Goal: Information Seeking & Learning: Learn about a topic

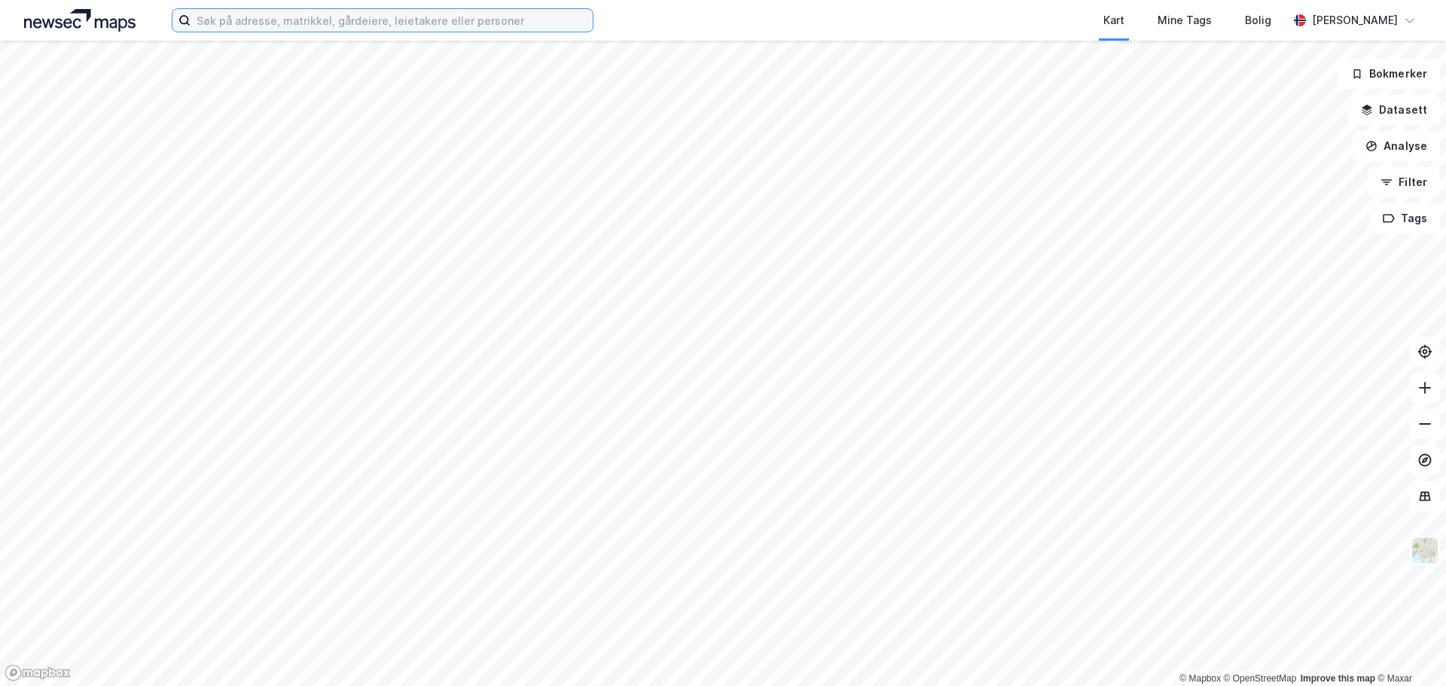
click at [325, 13] on input at bounding box center [392, 20] width 402 height 23
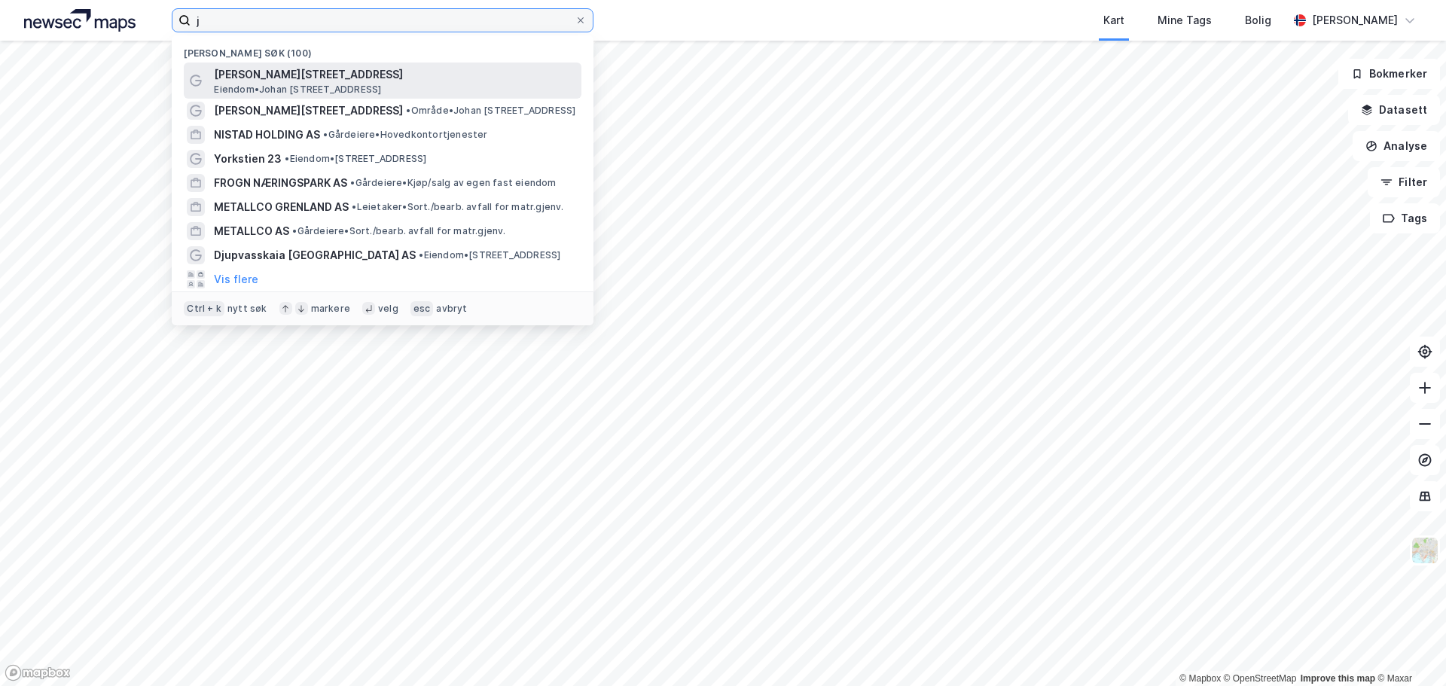
type input "j"
click at [270, 71] on span "[PERSON_NAME][STREET_ADDRESS]" at bounding box center [395, 75] width 362 height 18
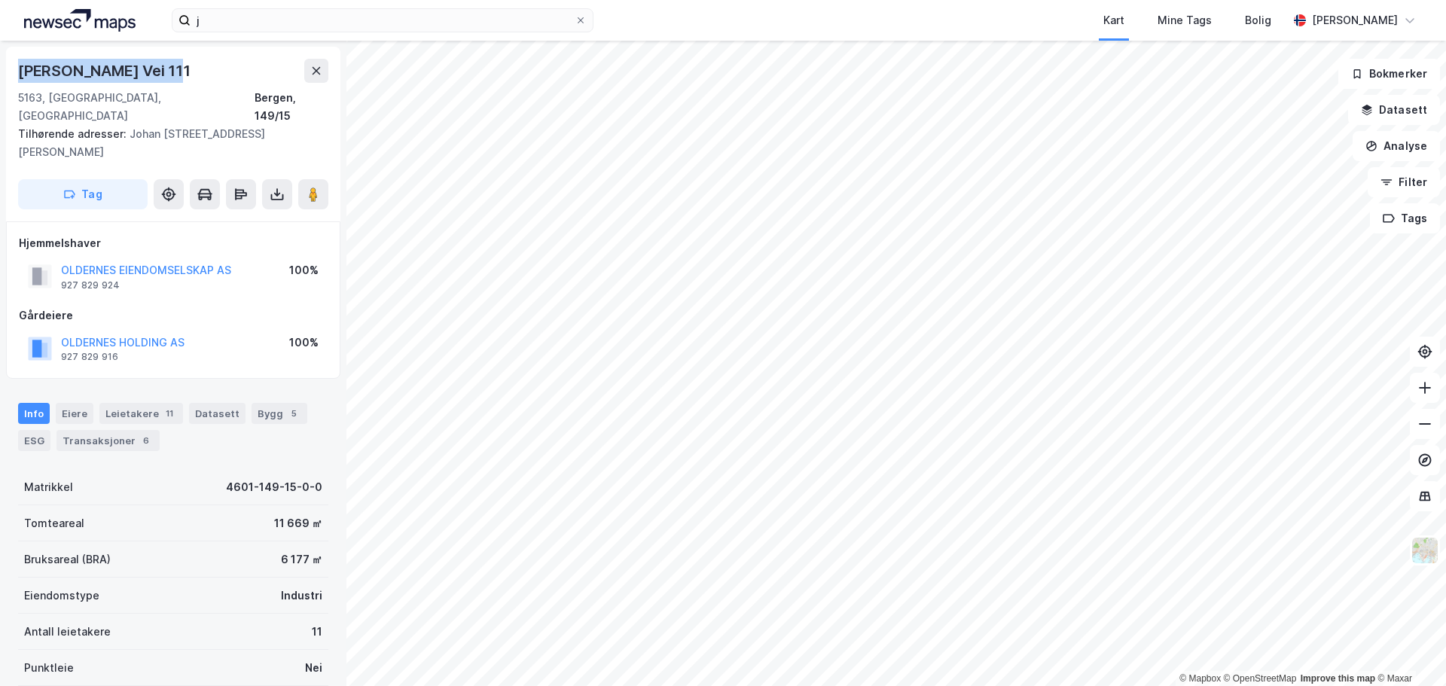
drag, startPoint x: 19, startPoint y: 69, endPoint x: 174, endPoint y: 78, distance: 155.4
click at [174, 78] on div "[PERSON_NAME] Vei 111" at bounding box center [106, 71] width 176 height 24
copy div "Johan Berentsens Vei"
click at [100, 58] on div "Johan Berentsens Vei 111 5163, Laksevåg, Vestland Bergen, 149/15 Tilhørende adr…" at bounding box center [173, 134] width 334 height 175
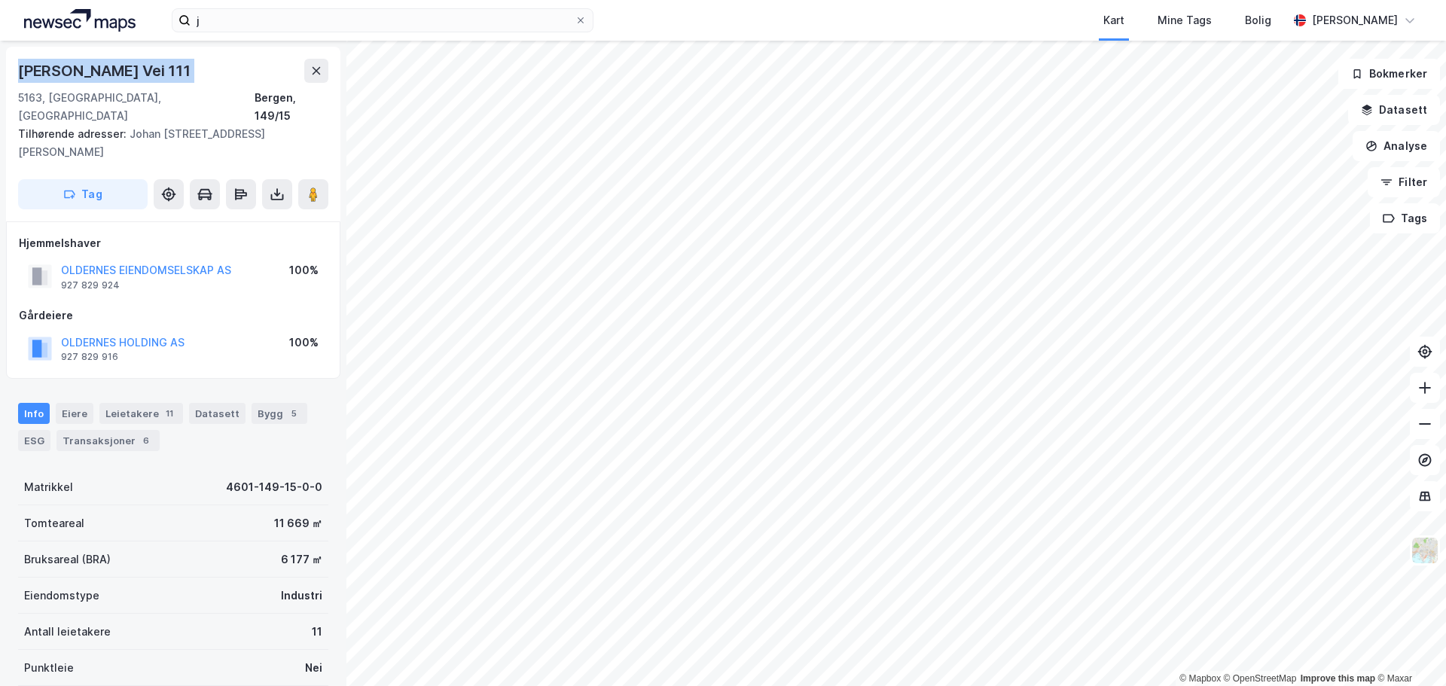
click at [100, 58] on div "Johan Berentsens Vei 111 5163, Laksevåg, Vestland Bergen, 149/15 Tilhørende adr…" at bounding box center [173, 134] width 334 height 175
click at [38, 53] on div "Johan Berentsens Vei 111 5163, Laksevåg, Vestland Bergen, 149/15 Tilhørende adr…" at bounding box center [173, 134] width 334 height 175
drag, startPoint x: 15, startPoint y: 72, endPoint x: 173, endPoint y: 81, distance: 157.7
click at [173, 81] on div "Johan Berentsens Vei 111 5163, Laksevåg, Vestland Bergen, 149/15 Tilhørende adr…" at bounding box center [173, 134] width 334 height 175
copy div "Johan Berentsens Vei"
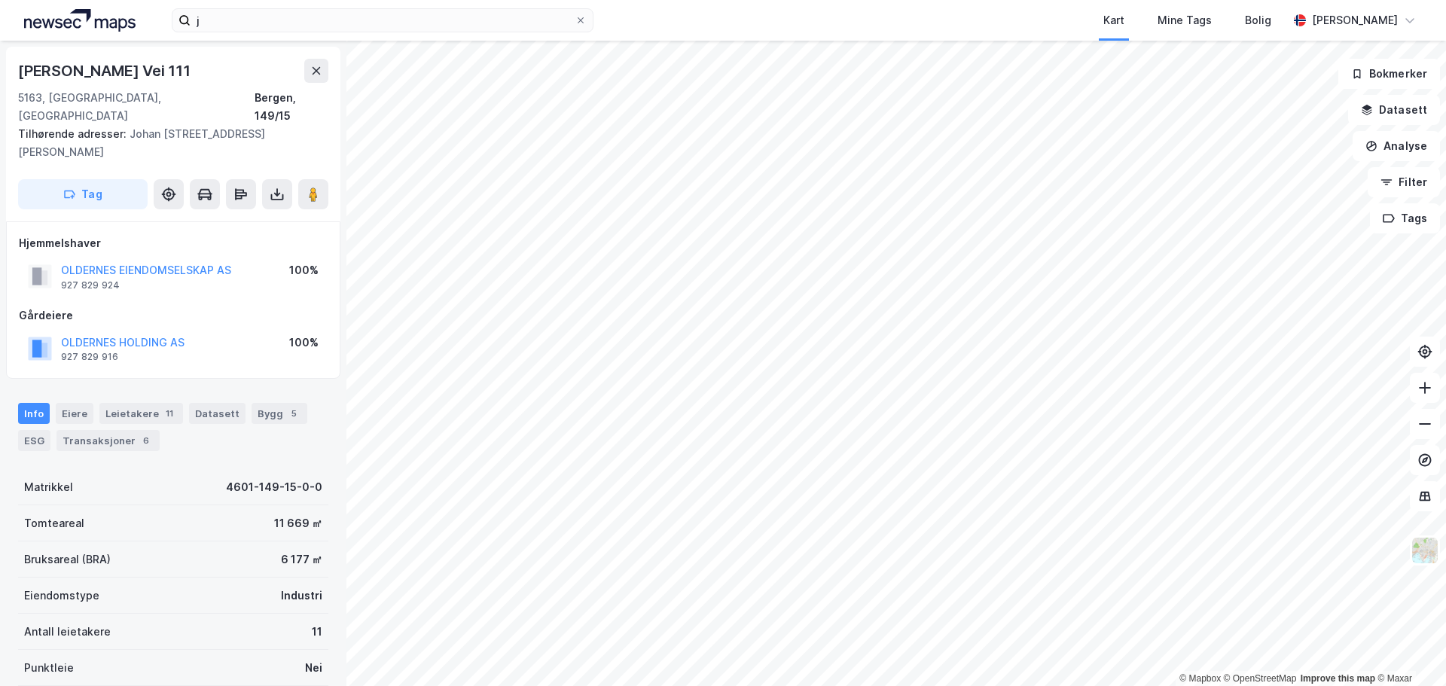
click at [286, 4] on div "j Kart Mine Tags Bolig Halvdan Alexander Grøm" at bounding box center [723, 20] width 1446 height 41
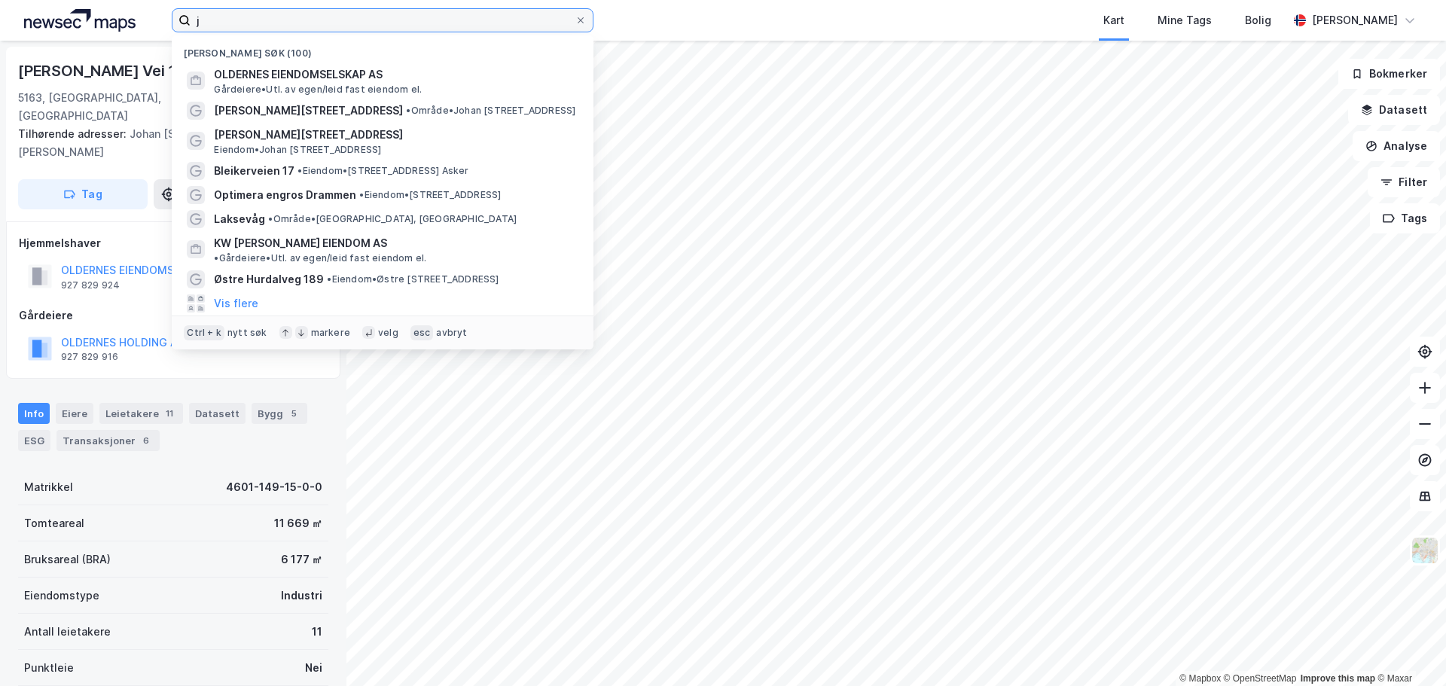
click at [276, 21] on input "j" at bounding box center [383, 20] width 384 height 23
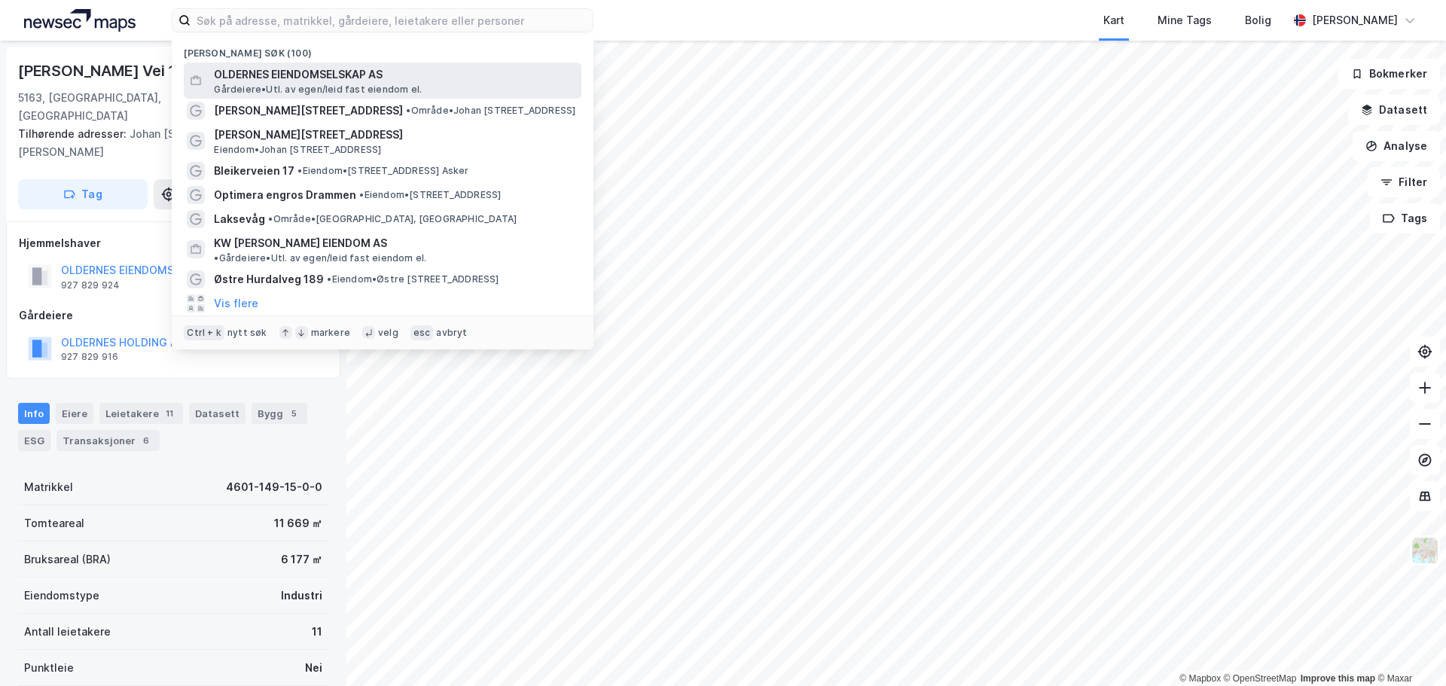
click at [279, 71] on span "OLDERNES EIENDOMSELSKAP AS" at bounding box center [395, 75] width 362 height 18
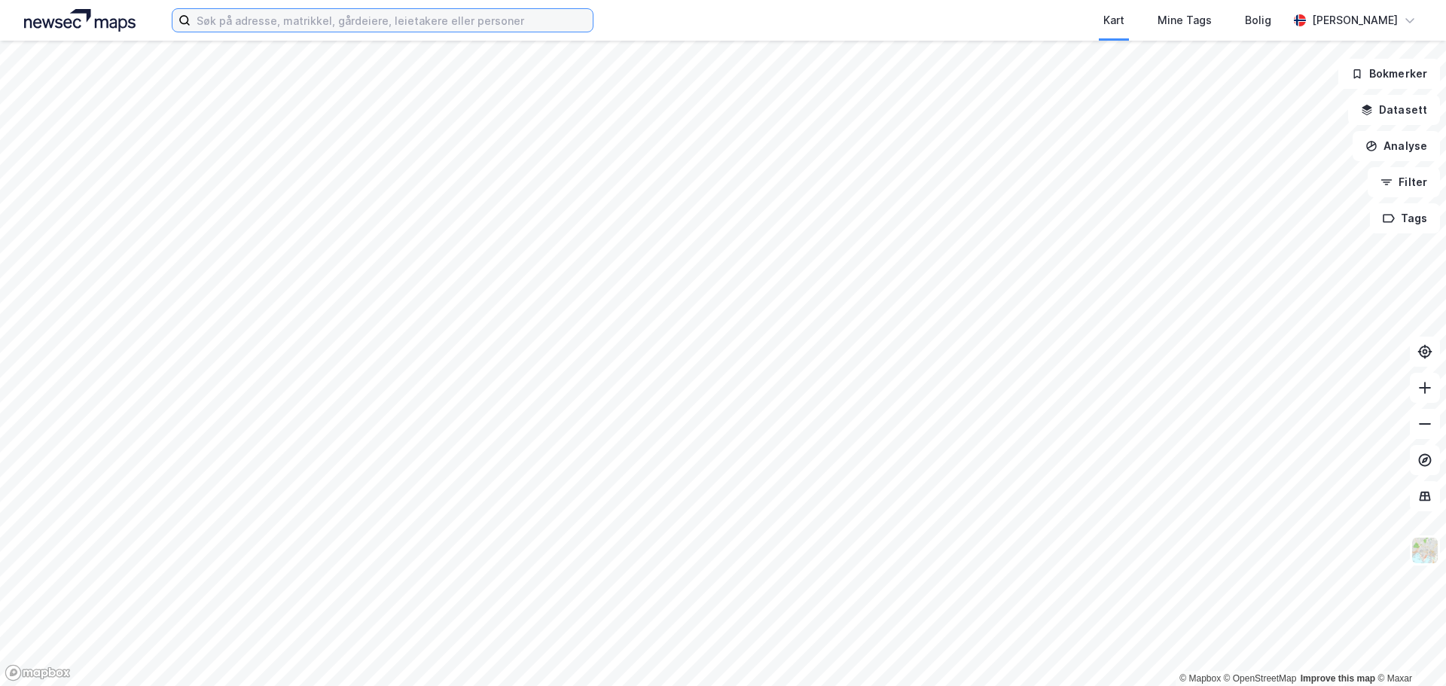
click at [344, 11] on input at bounding box center [392, 20] width 402 height 23
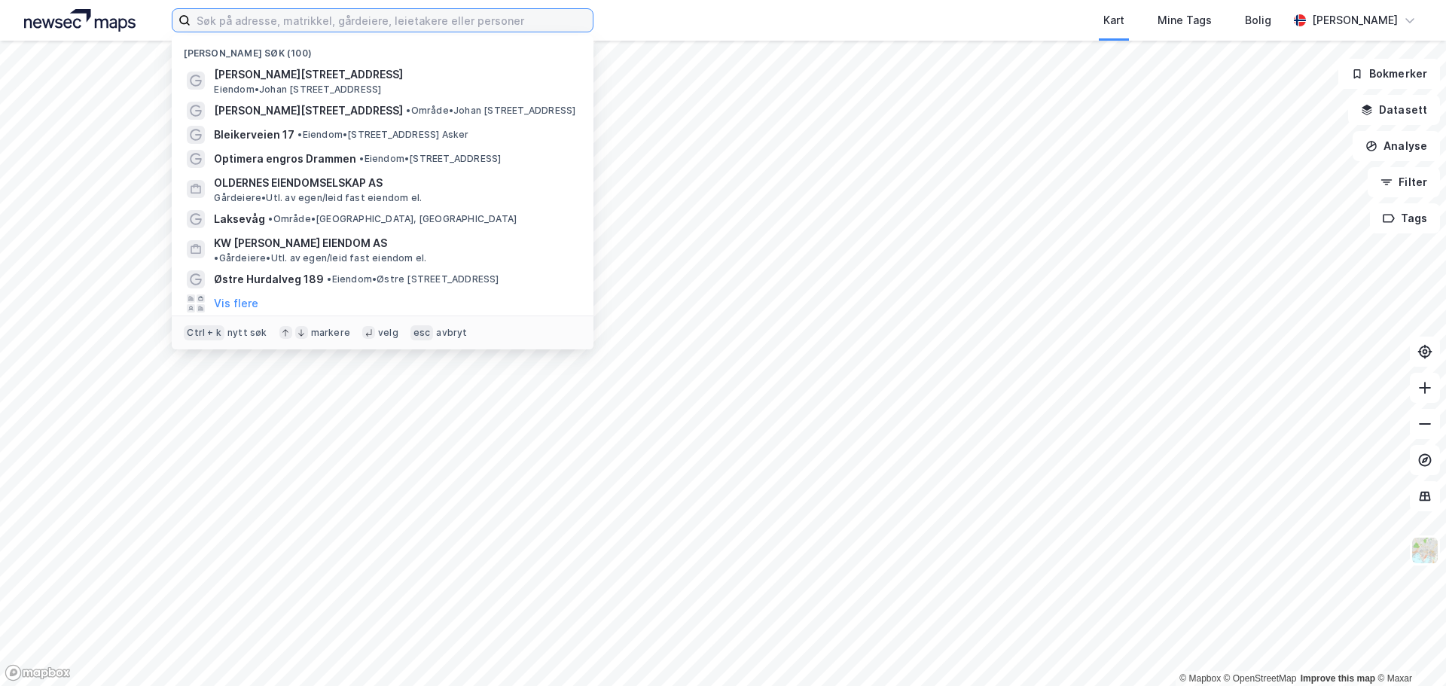
click at [315, 12] on input at bounding box center [392, 20] width 402 height 23
paste input "Johan Berentsens Vei"
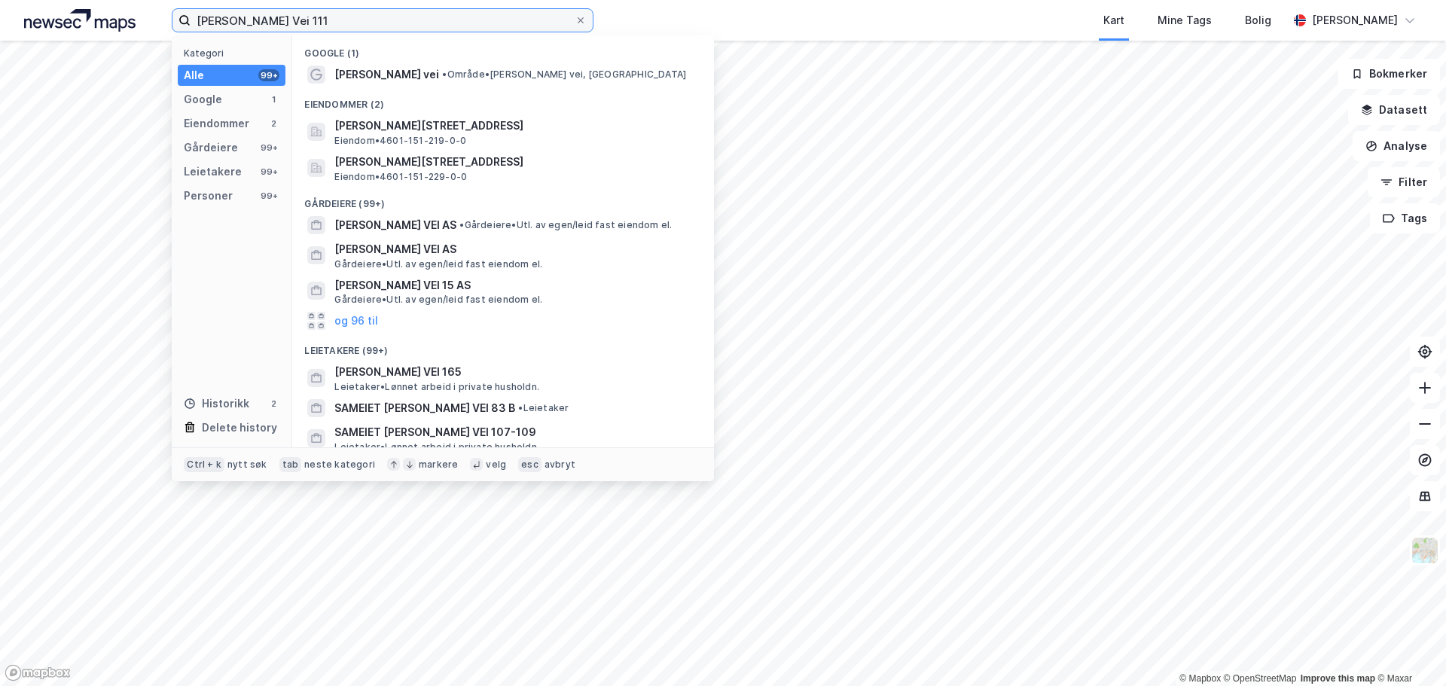
type input "[PERSON_NAME] Vei 111"
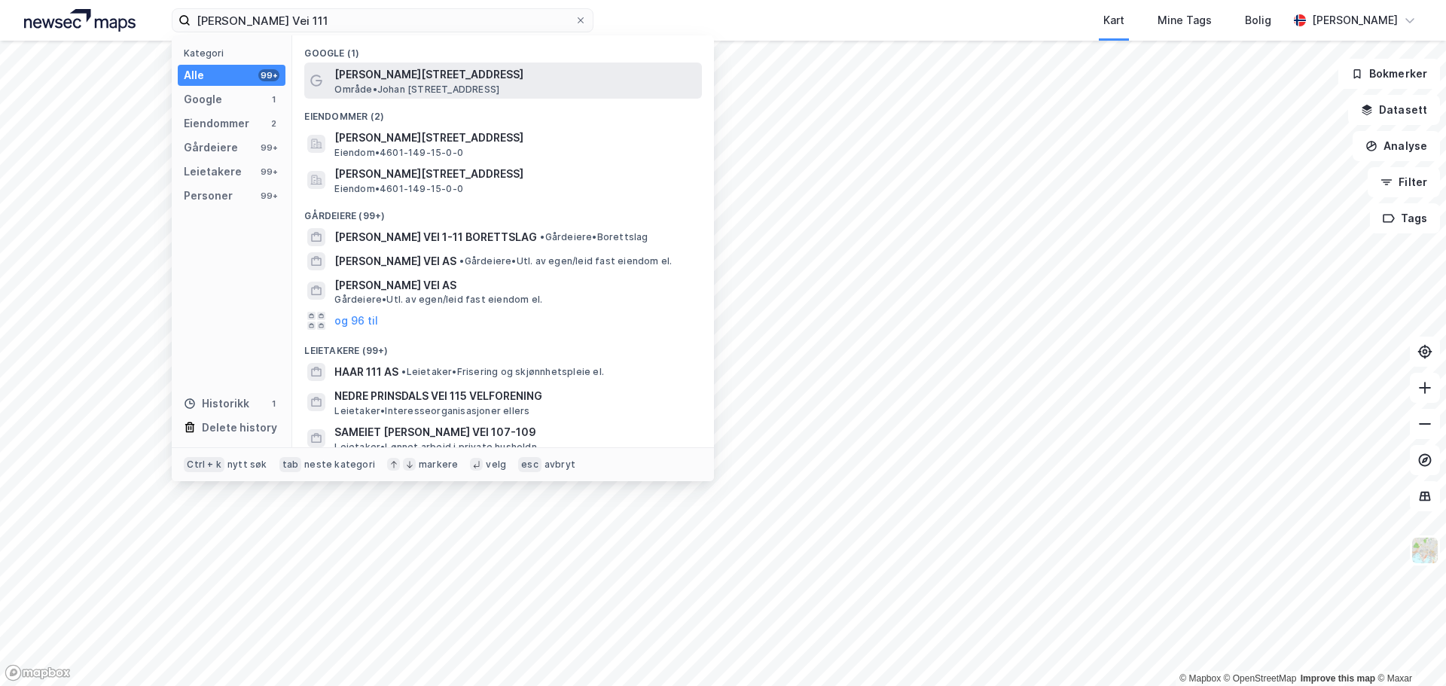
click at [408, 69] on span "[PERSON_NAME][STREET_ADDRESS]" at bounding box center [515, 75] width 362 height 18
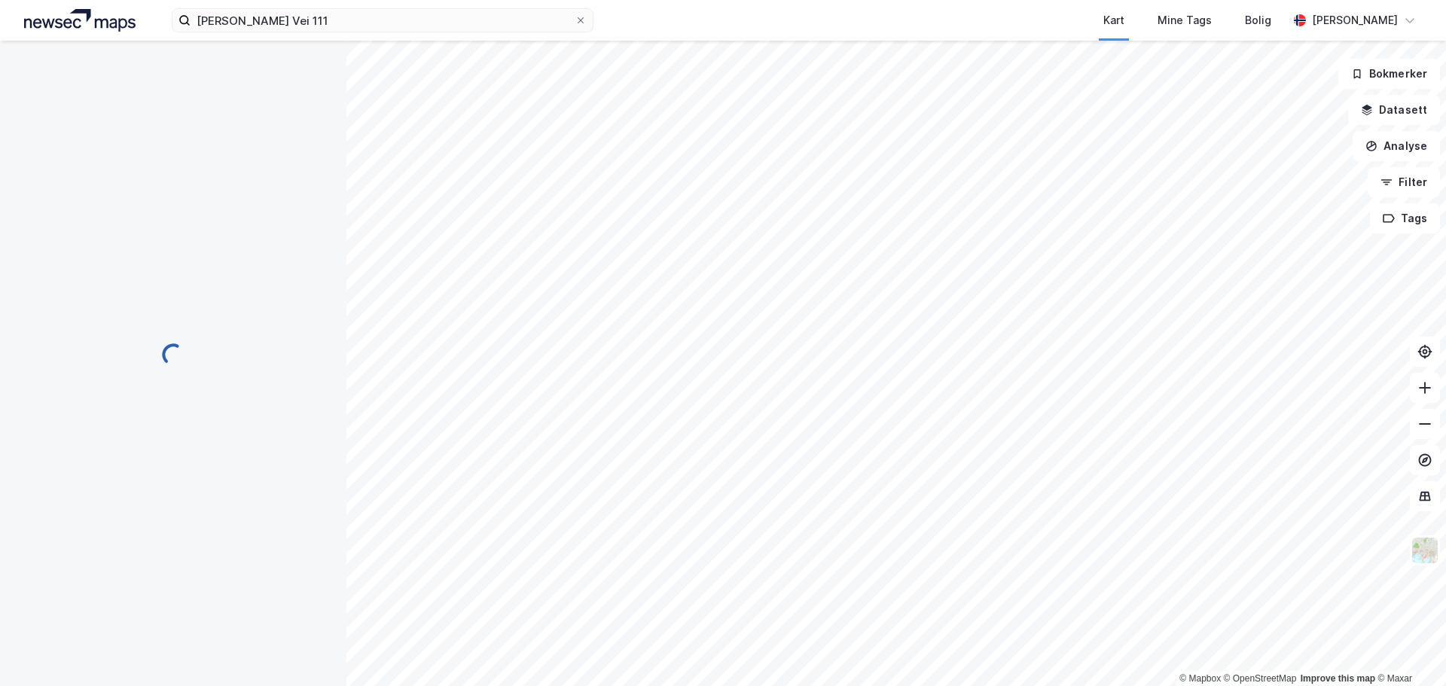
click at [463, 0] on html "Johan Berentsens Vei 111 Kart Mine Tags Bolig Halvdan Alexander Grøm © Mapbox ©…" at bounding box center [723, 343] width 1446 height 686
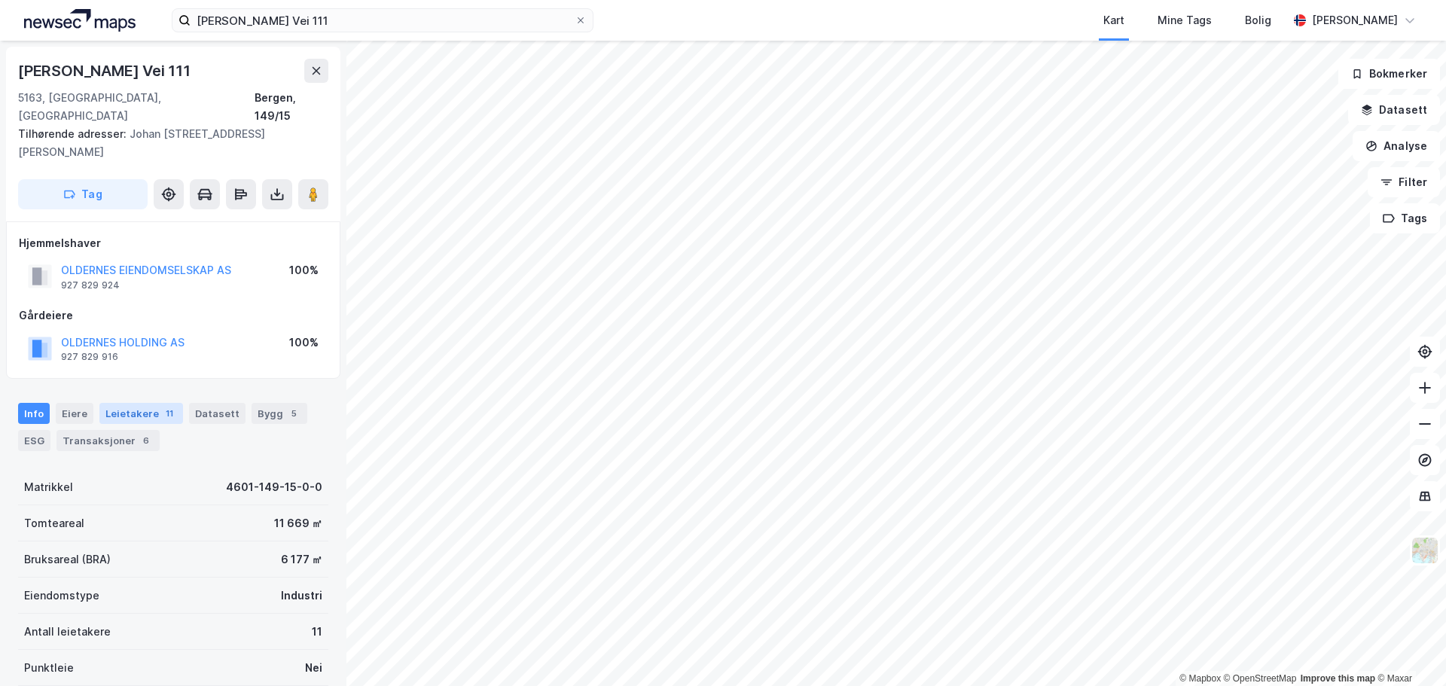
click at [151, 403] on div "Leietakere 11" at bounding box center [141, 413] width 84 height 21
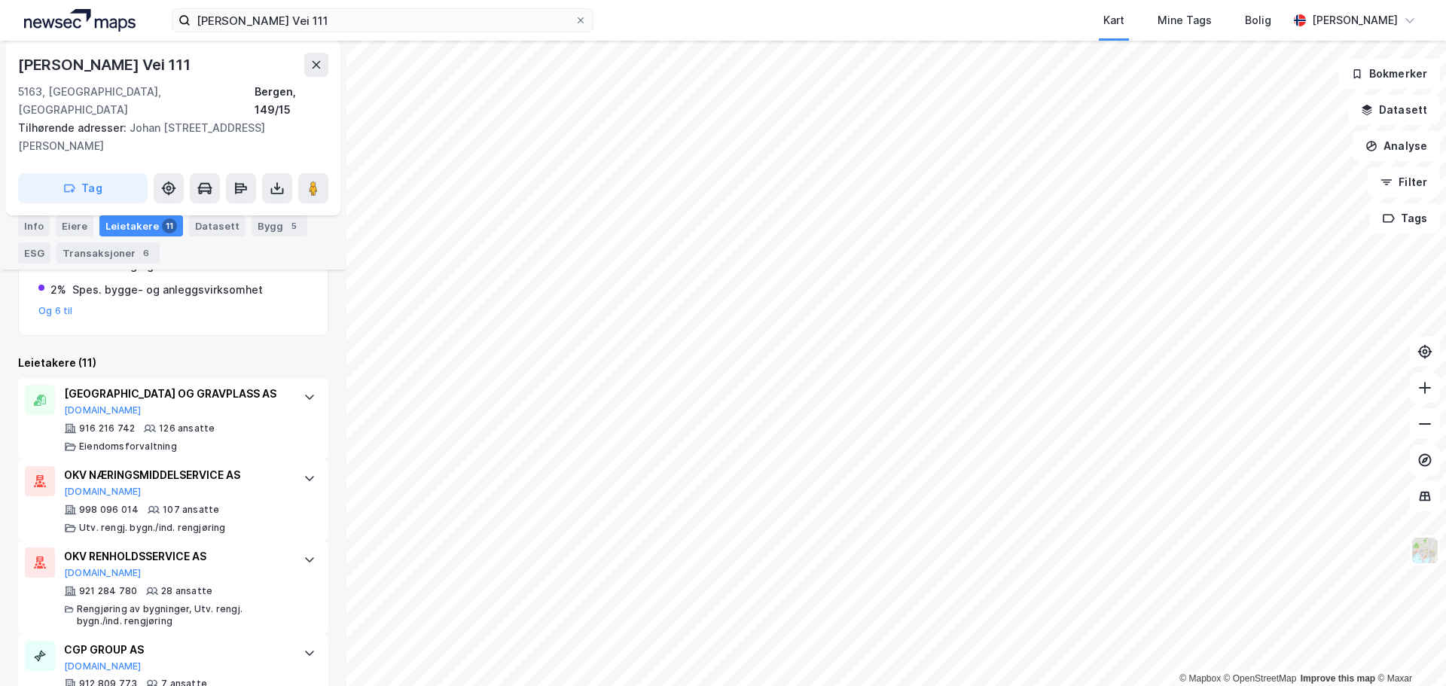
scroll to position [327, 0]
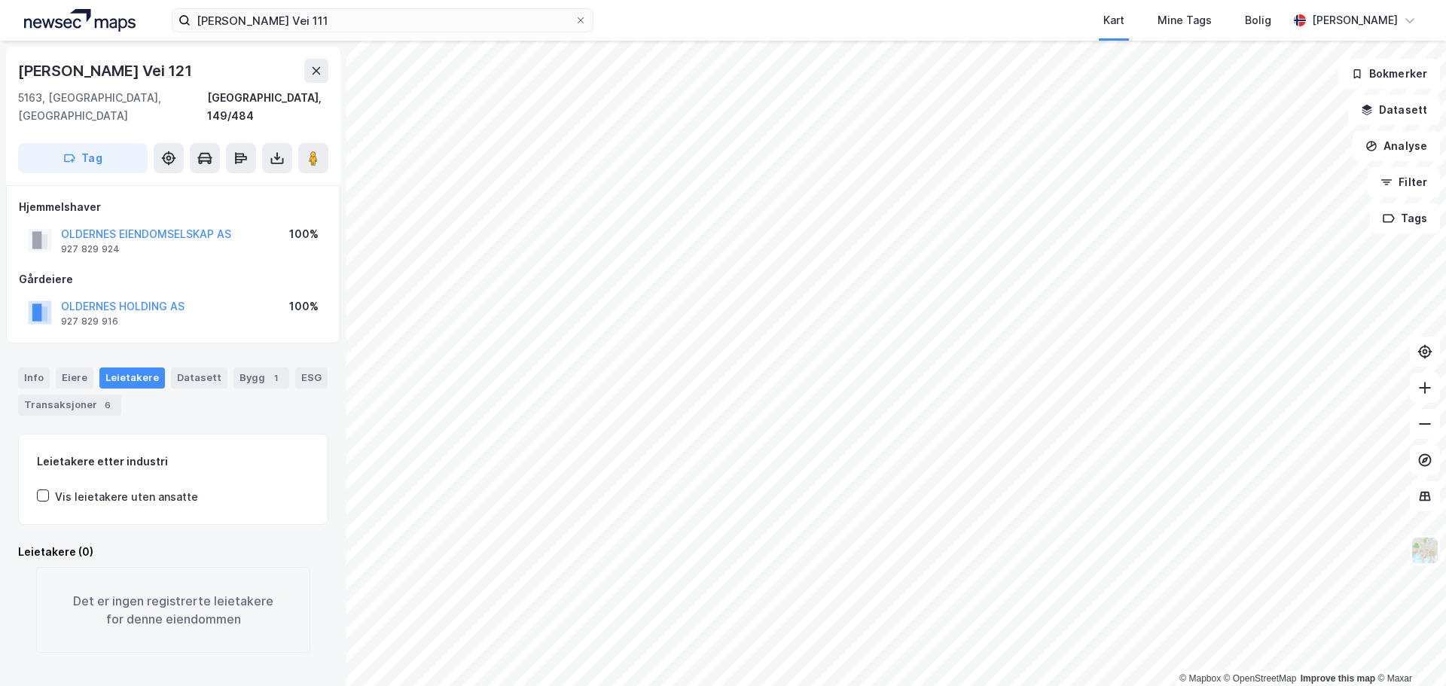
click at [120, 77] on div "Johan Berentsens Vei 121" at bounding box center [106, 71] width 177 height 24
copy div "Johan Berentsens Vei 121"
click at [40, 368] on div "Info" at bounding box center [34, 378] width 32 height 21
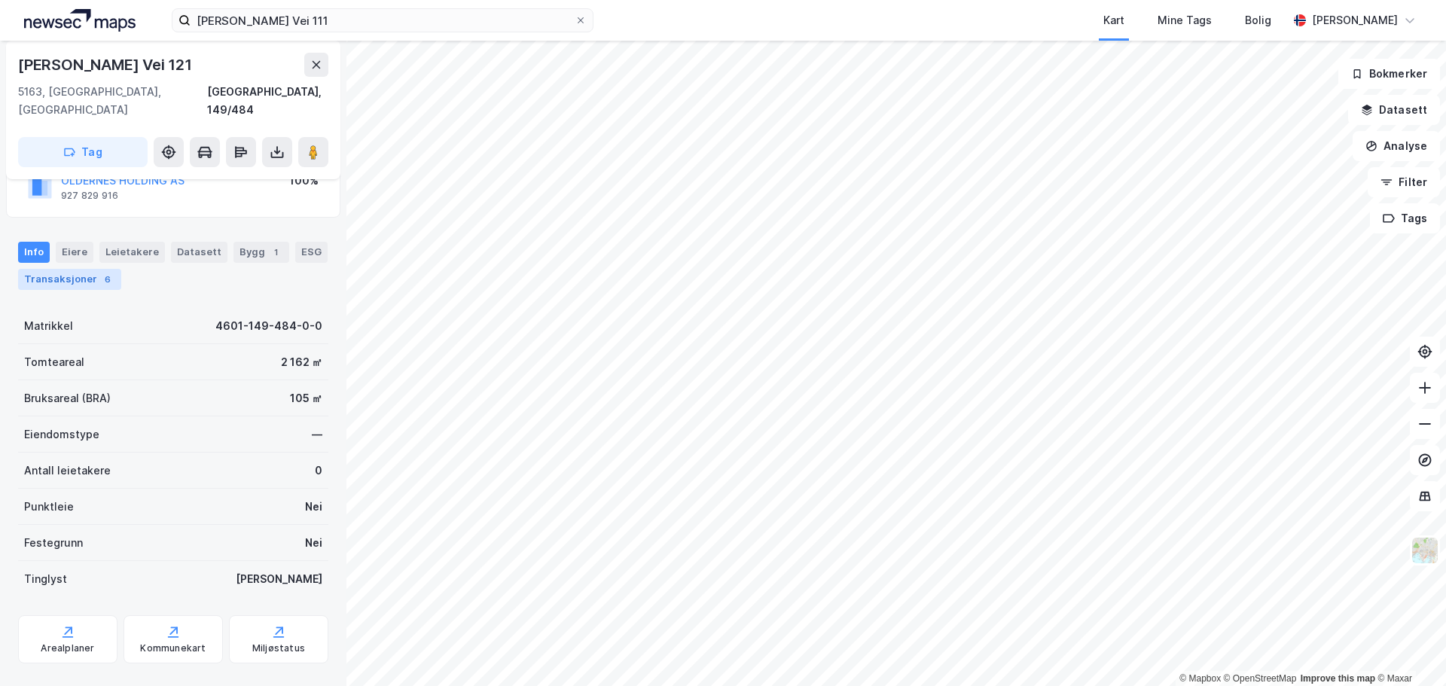
scroll to position [134, 0]
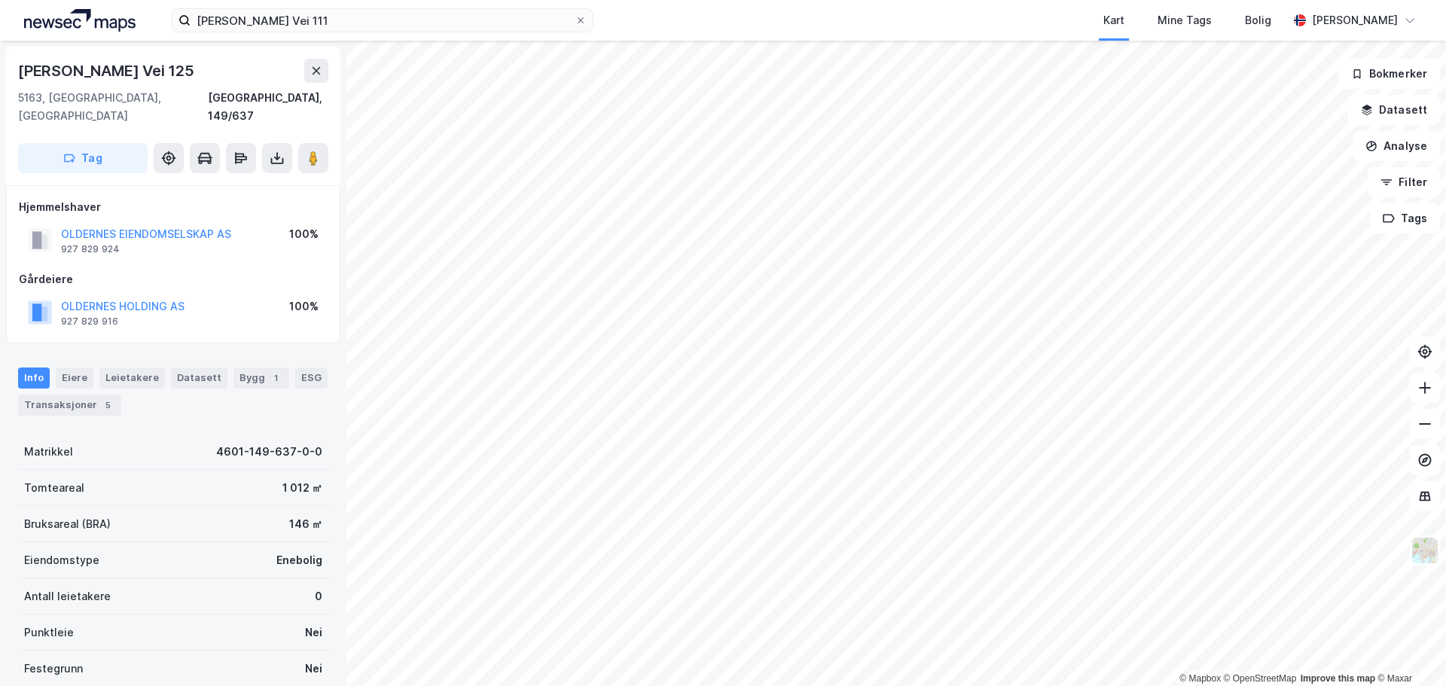
click at [87, 78] on div "Johan Berentsens Vei 125" at bounding box center [107, 71] width 179 height 24
copy div "Johan Berentsens Vei 125"
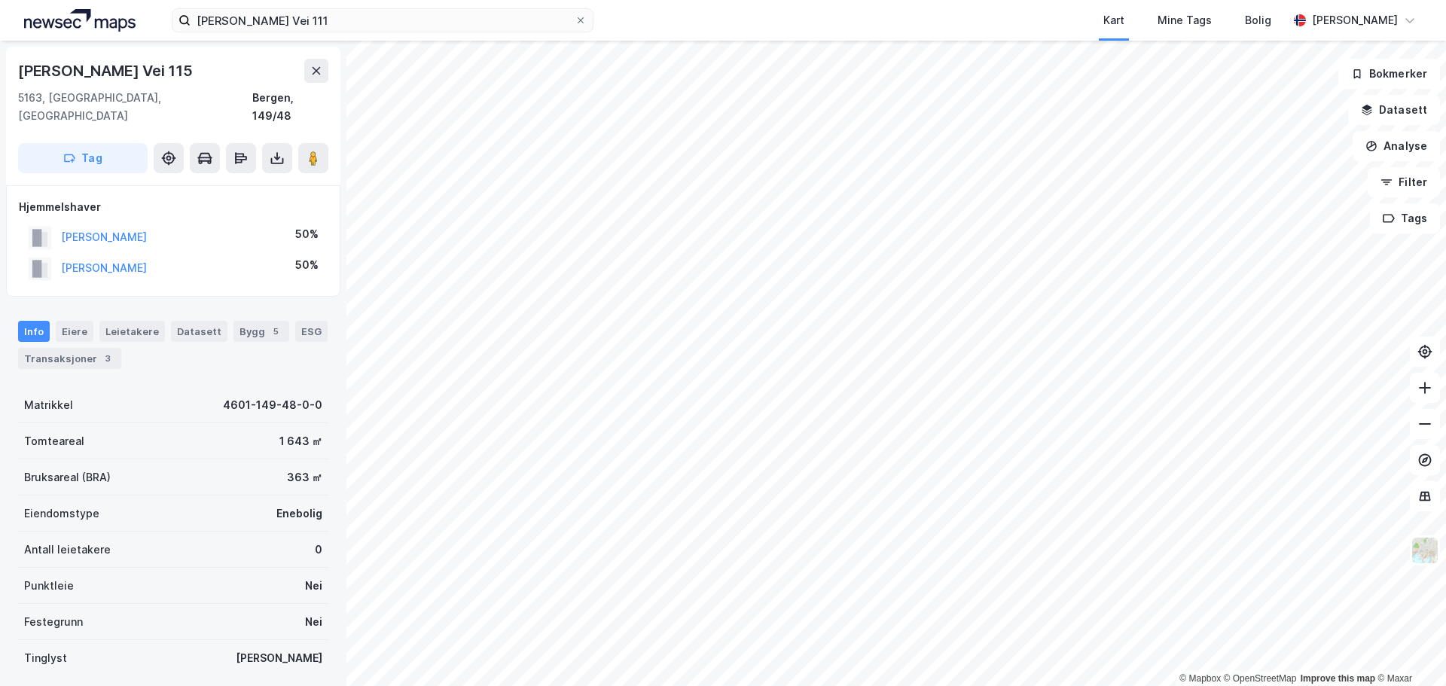
scroll to position [2, 0]
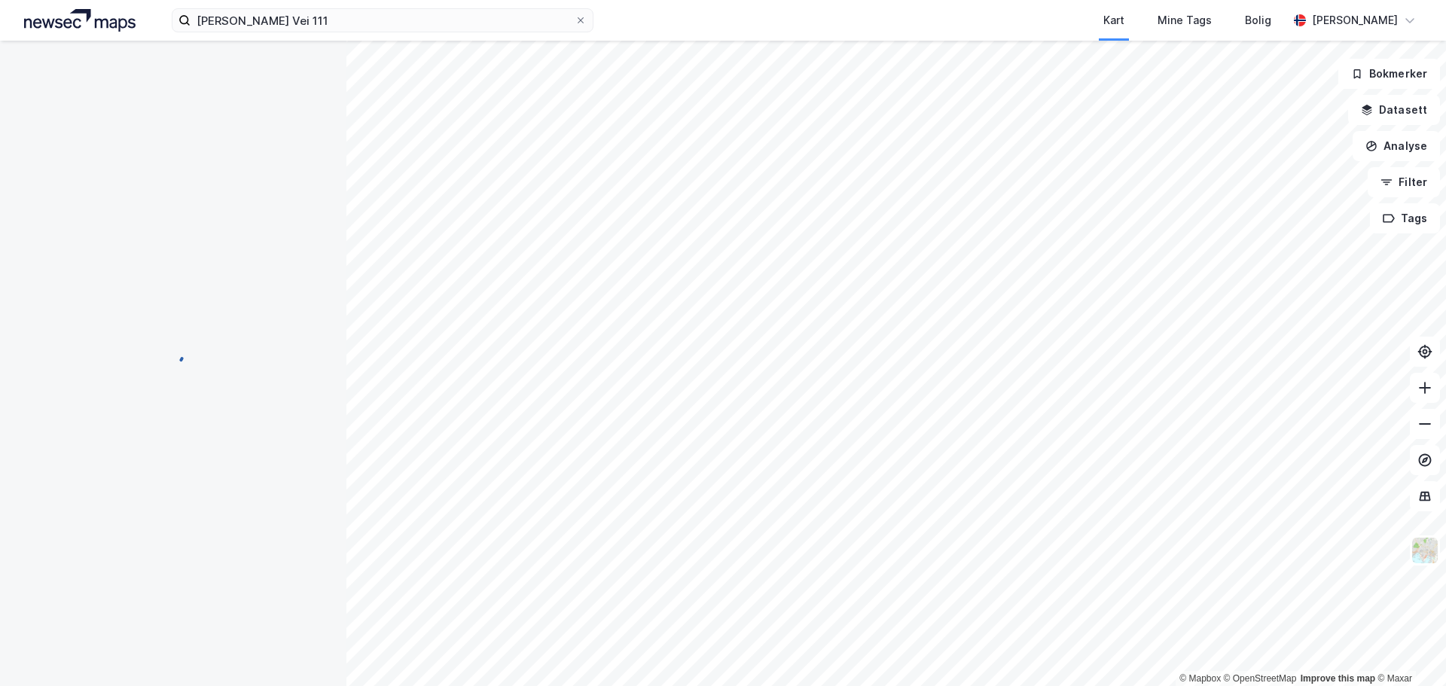
scroll to position [2, 0]
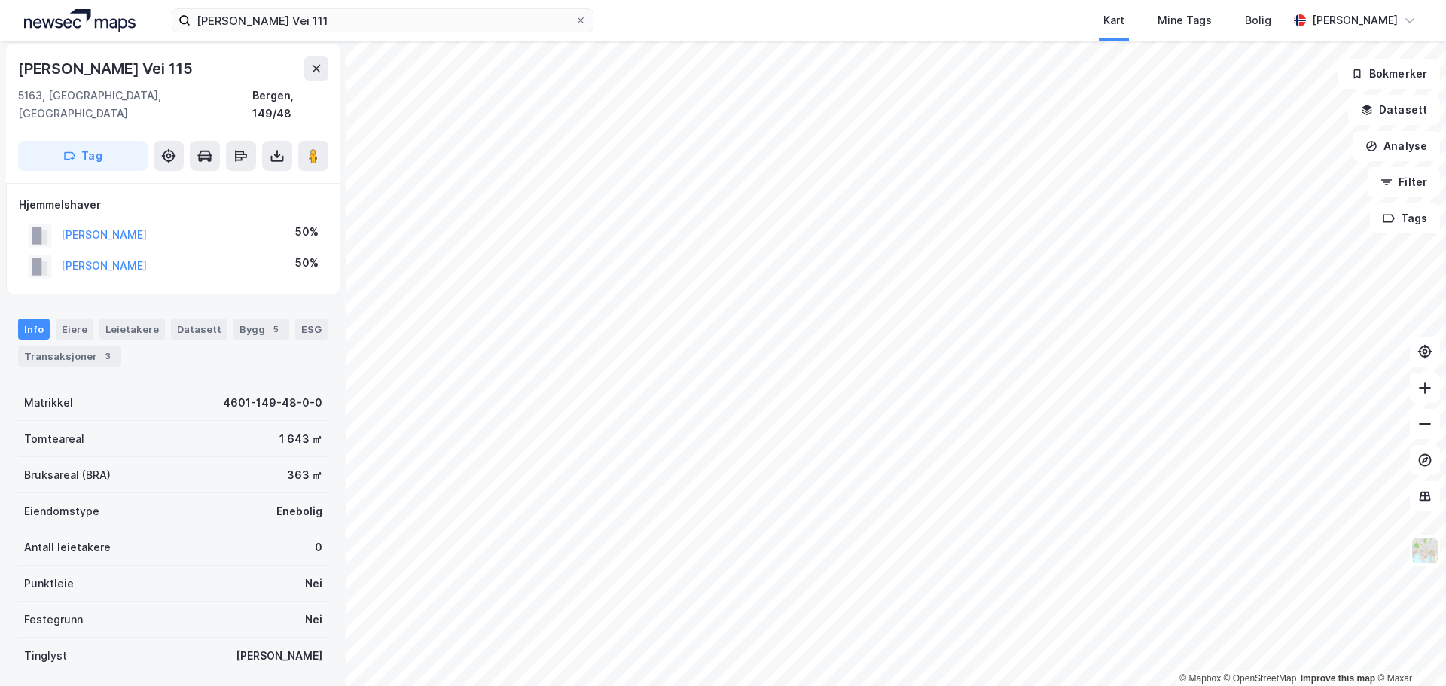
scroll to position [2, 0]
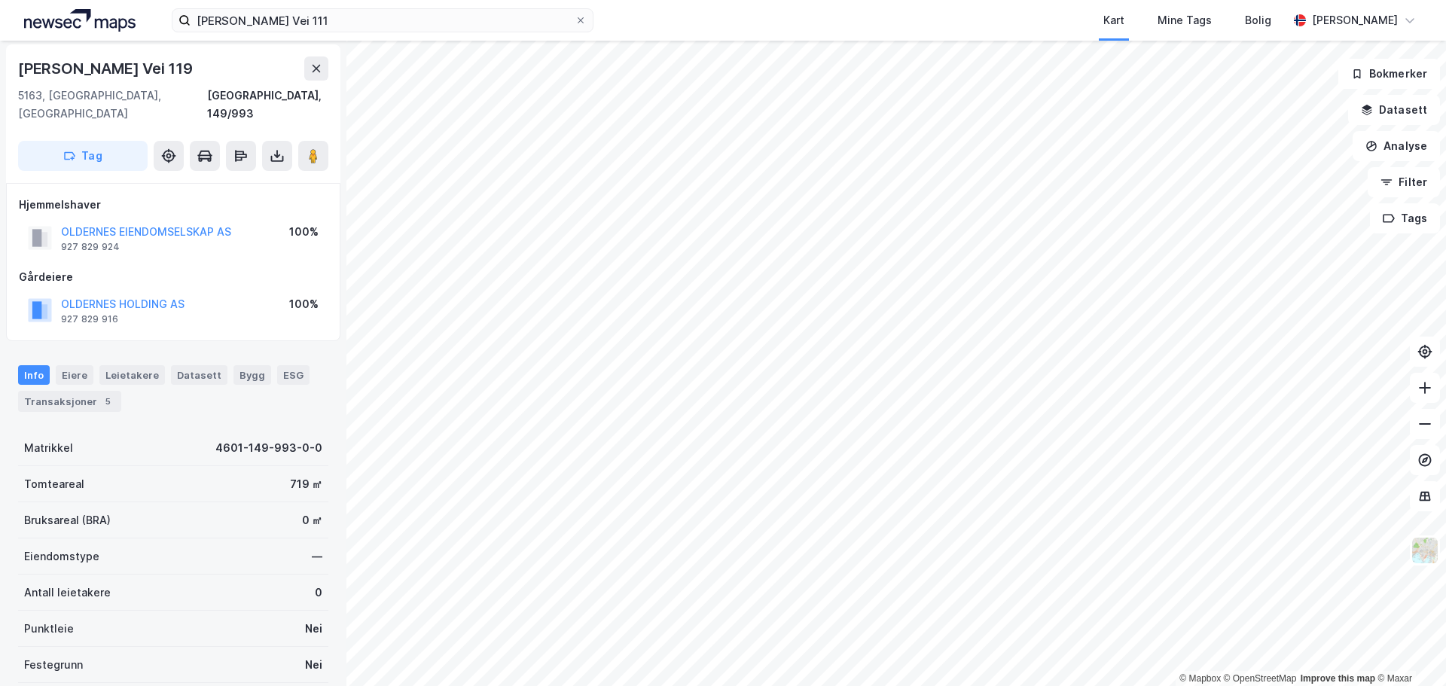
click at [164, 69] on div "Johan Berentsens Vei 119" at bounding box center [107, 68] width 178 height 24
copy div "Johan Berentsens Vei 119"
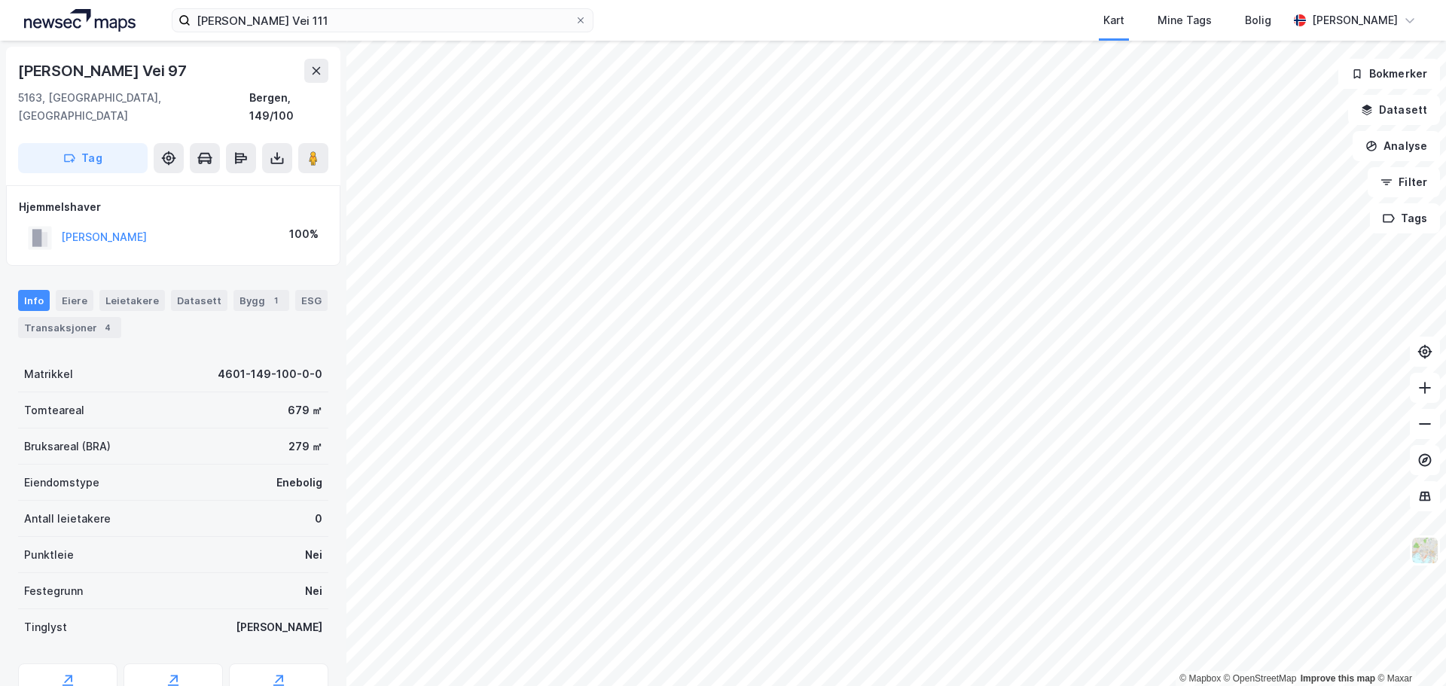
scroll to position [2, 0]
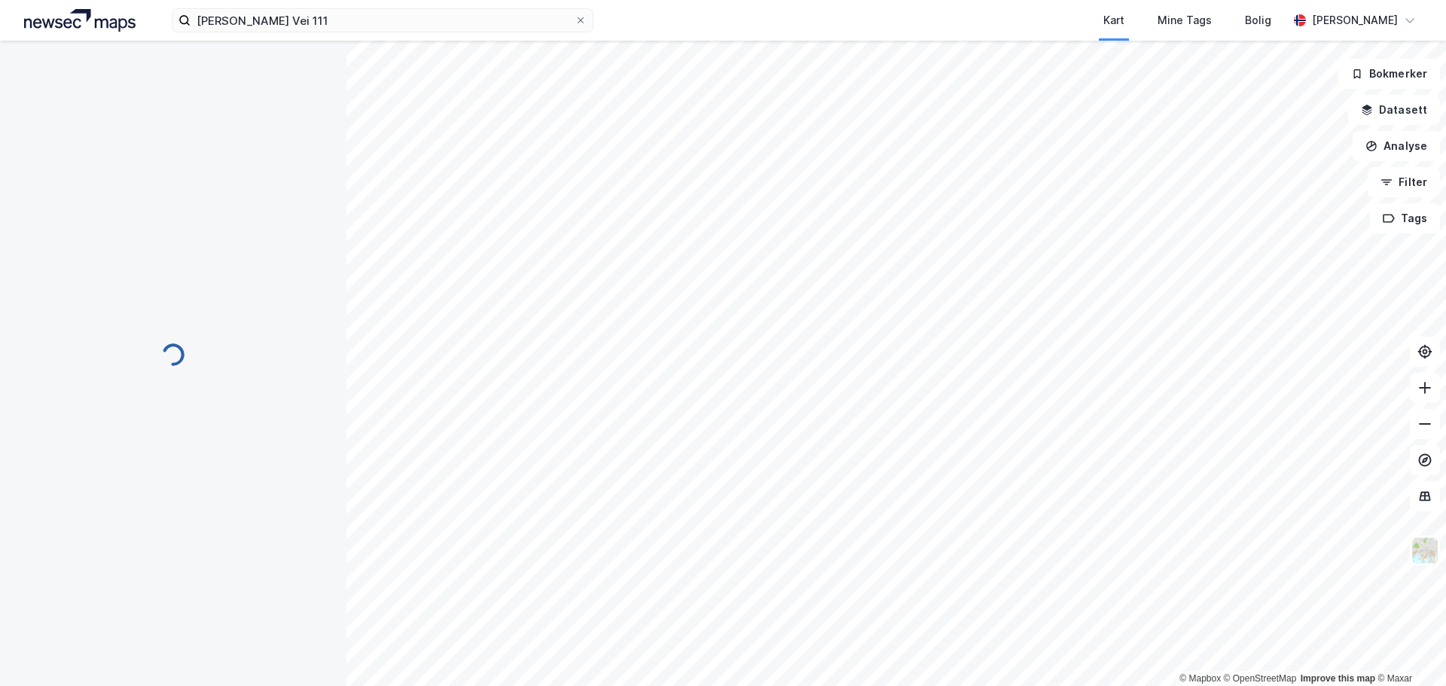
scroll to position [2, 0]
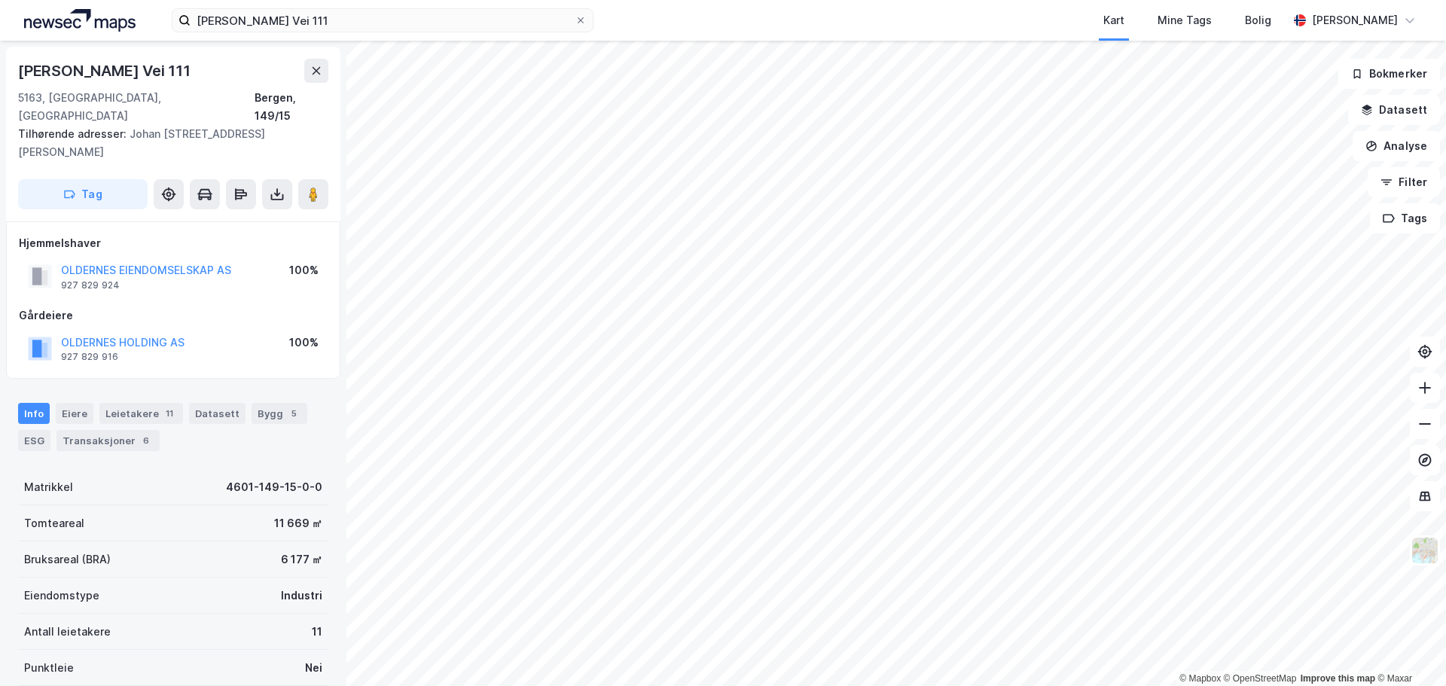
scroll to position [2, 0]
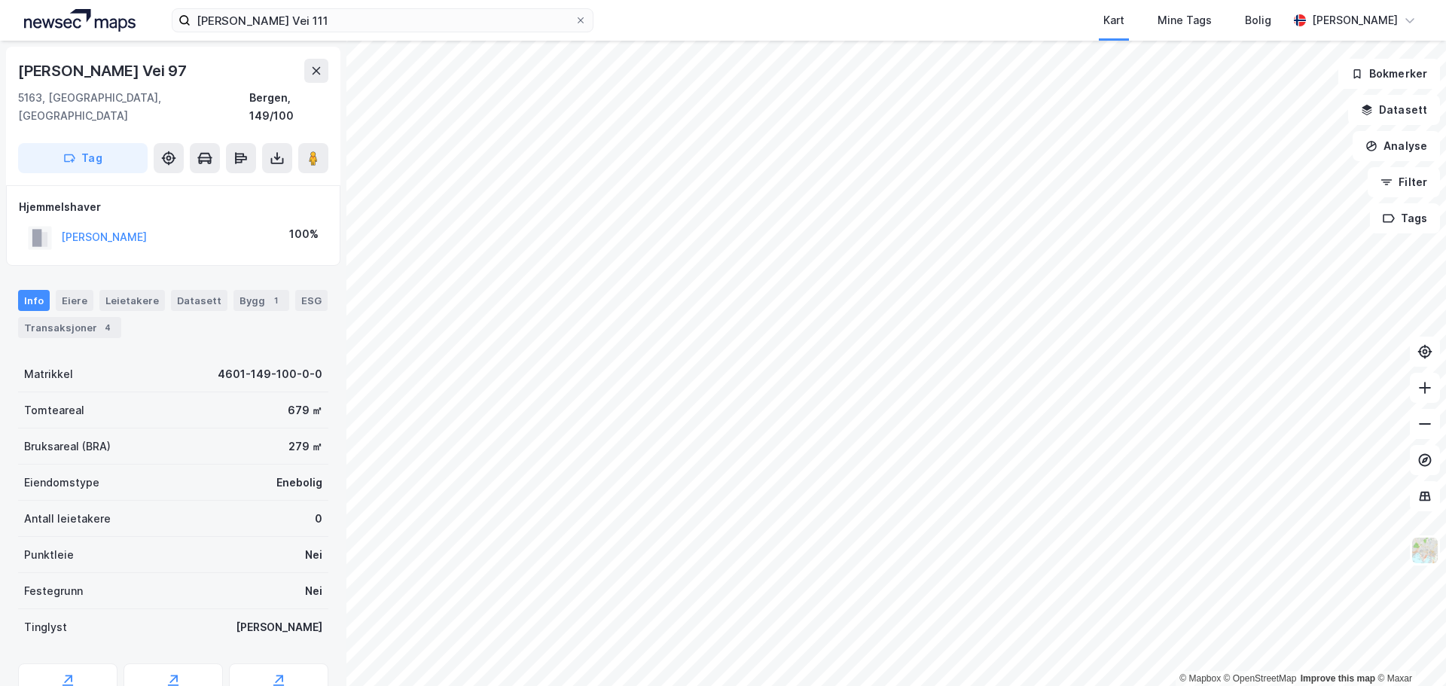
scroll to position [2, 0]
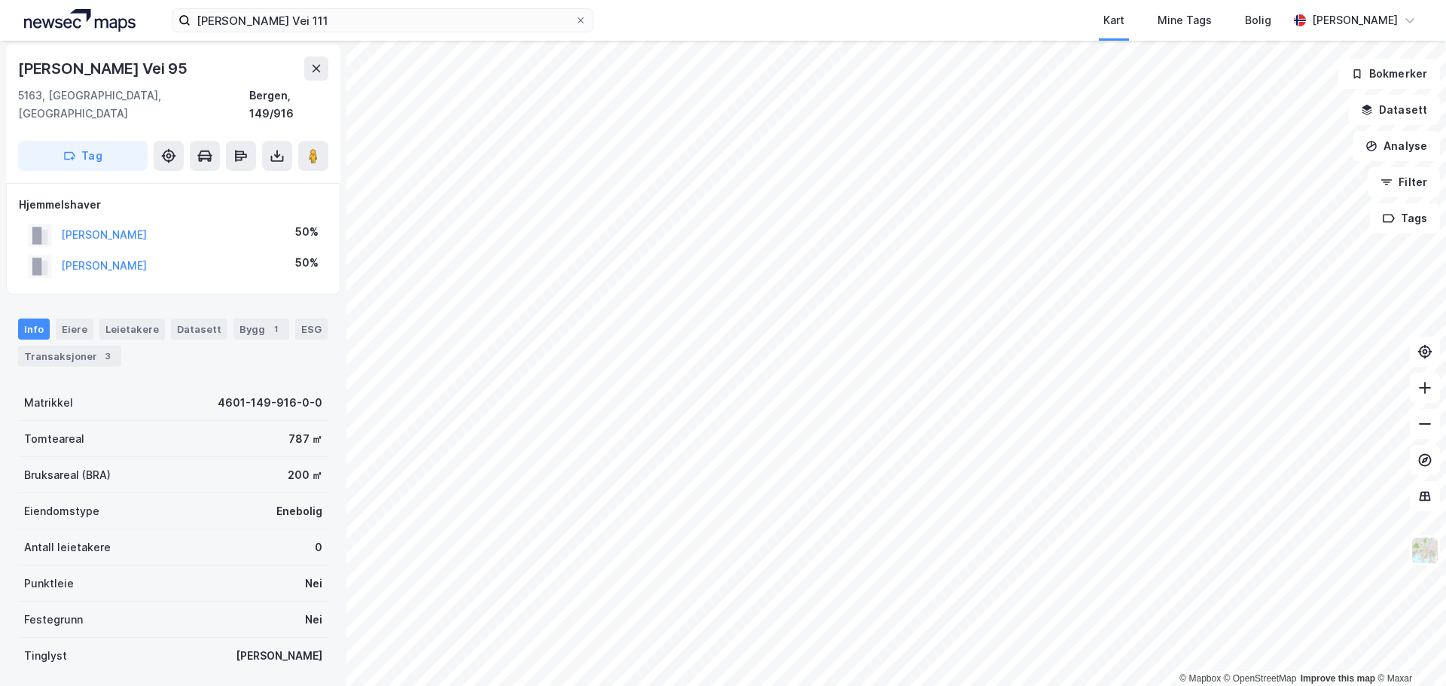
scroll to position [2, 0]
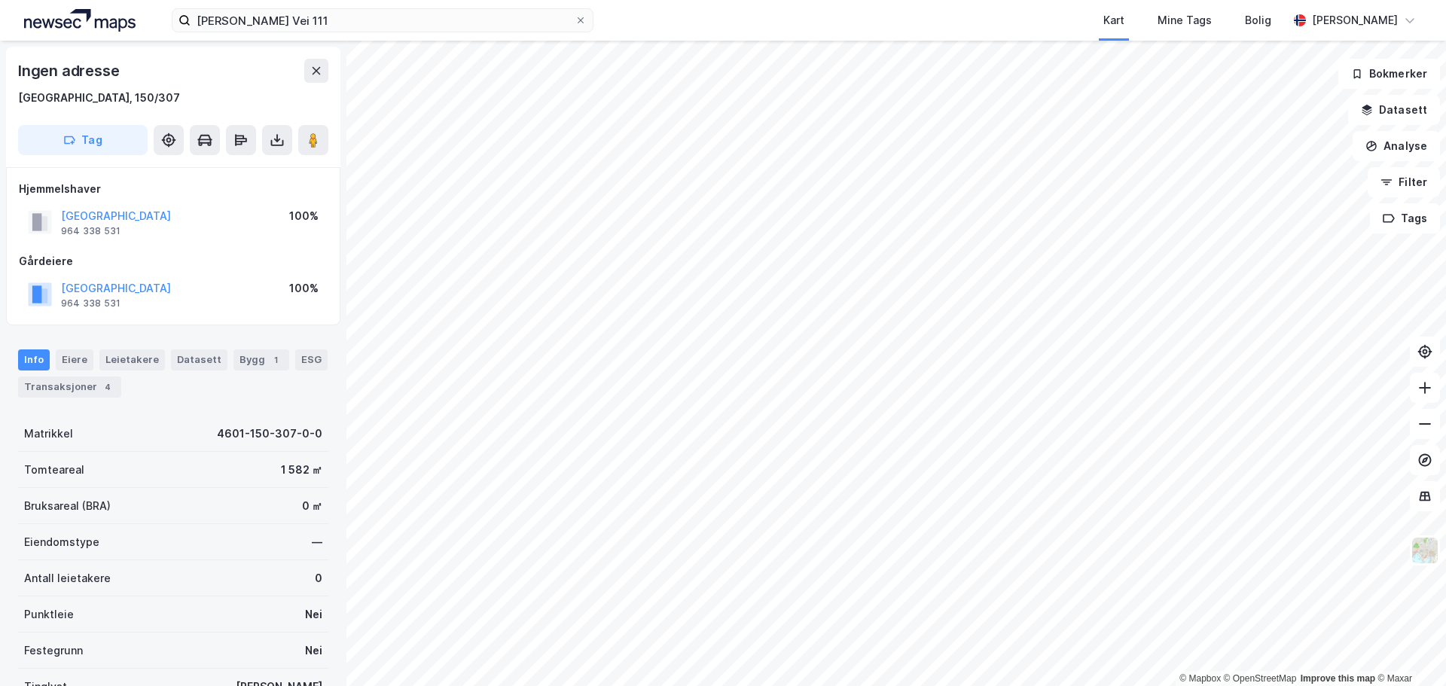
scroll to position [2, 0]
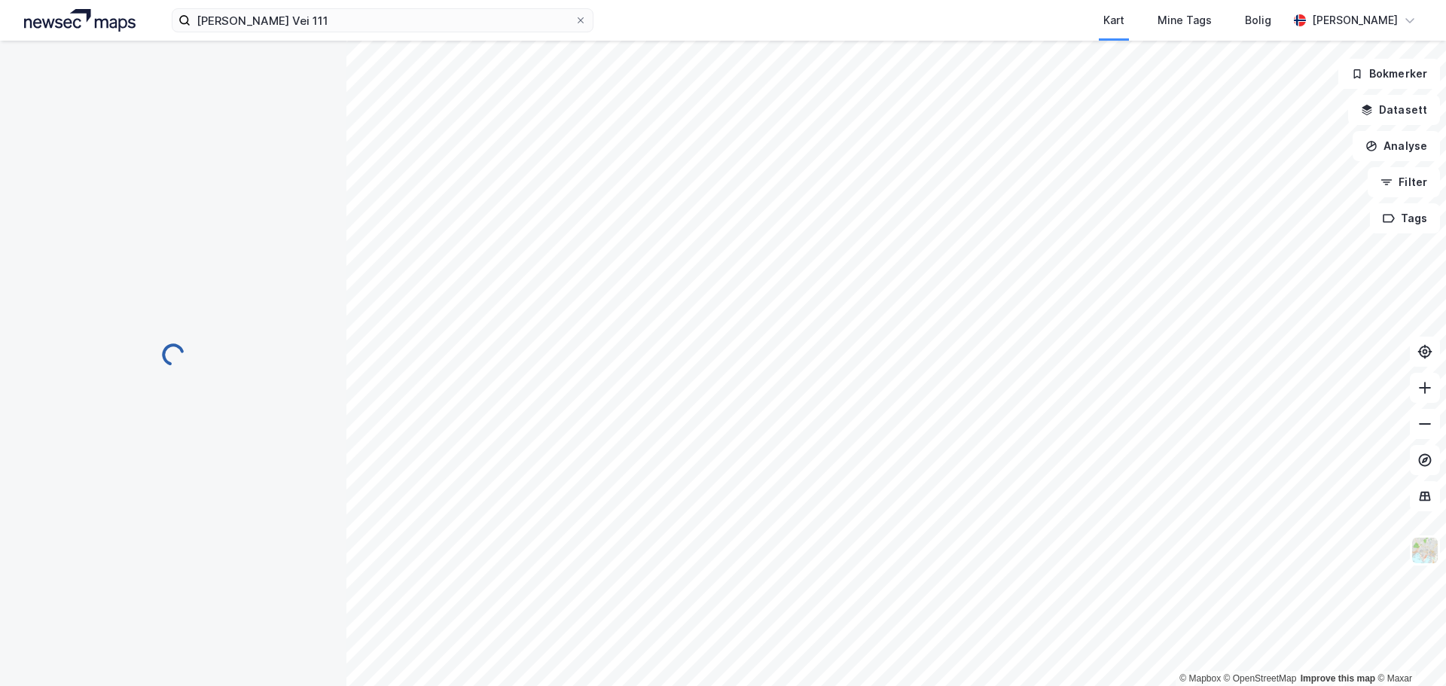
scroll to position [2, 0]
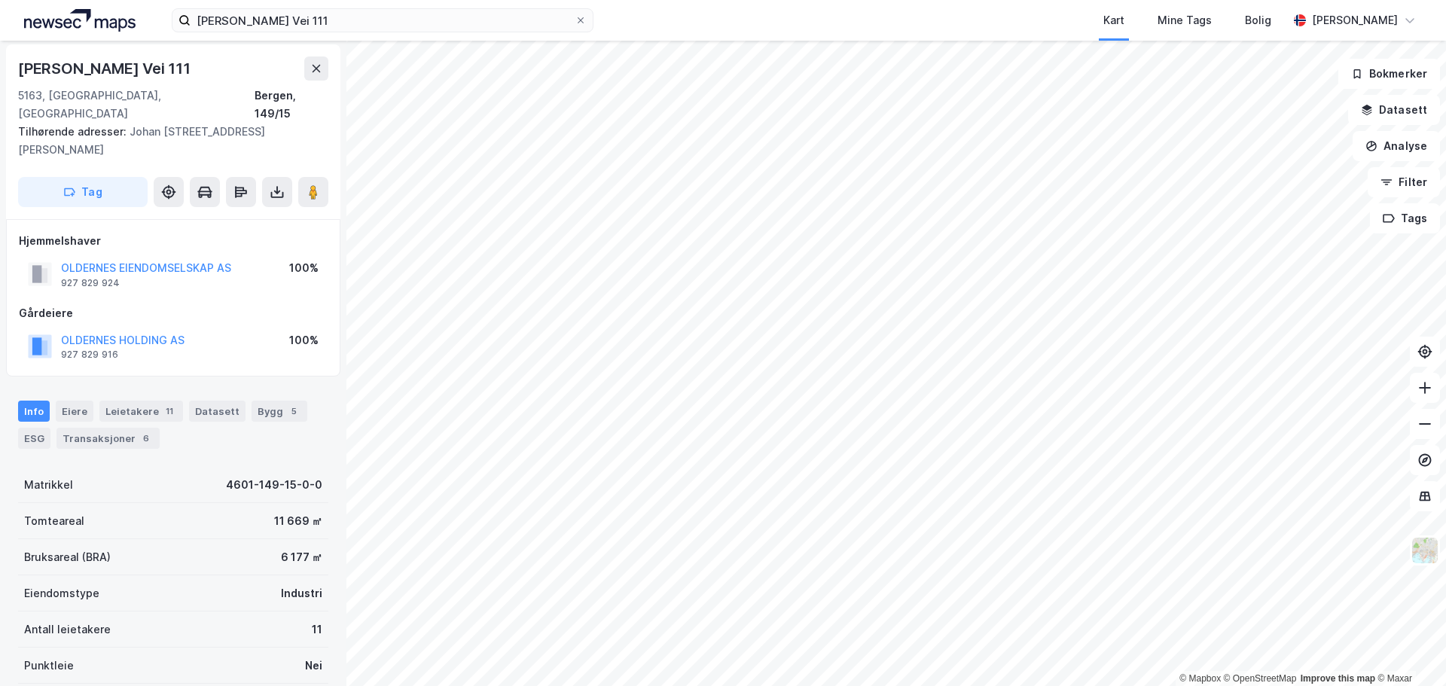
scroll to position [2, 0]
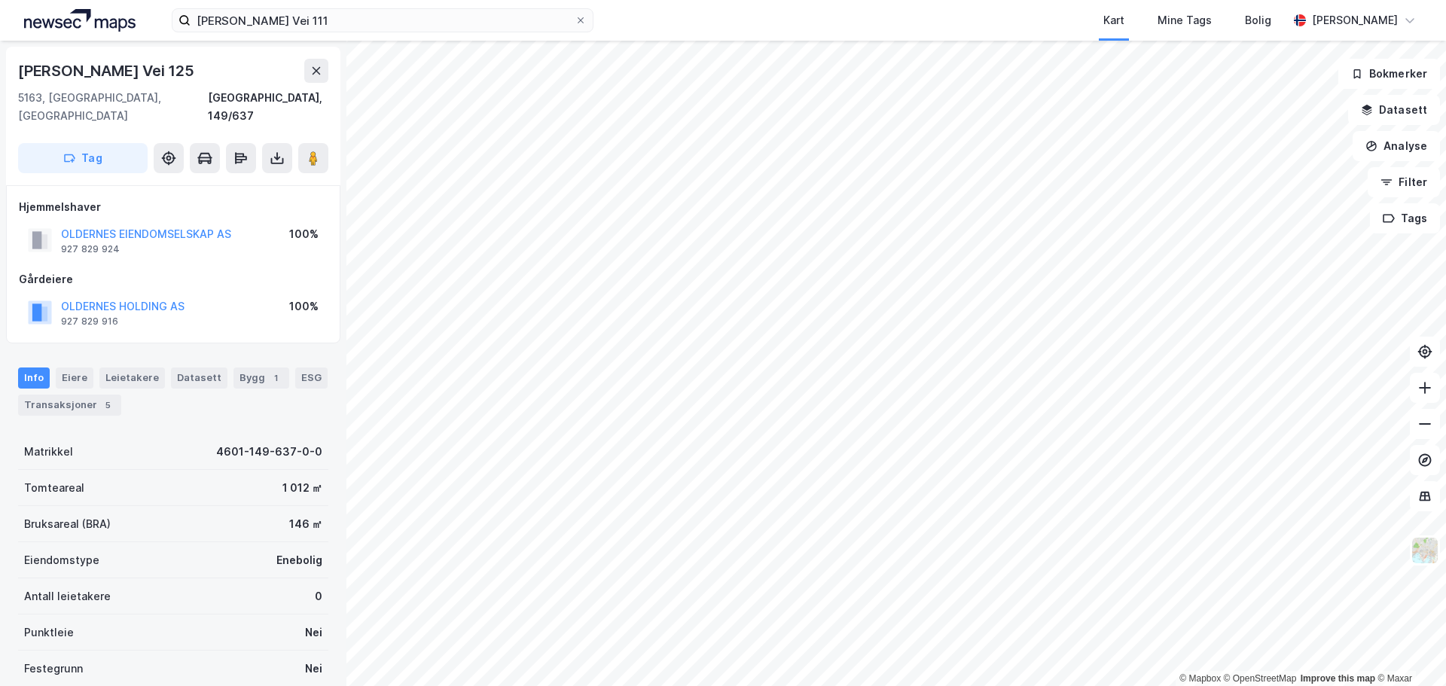
scroll to position [2, 0]
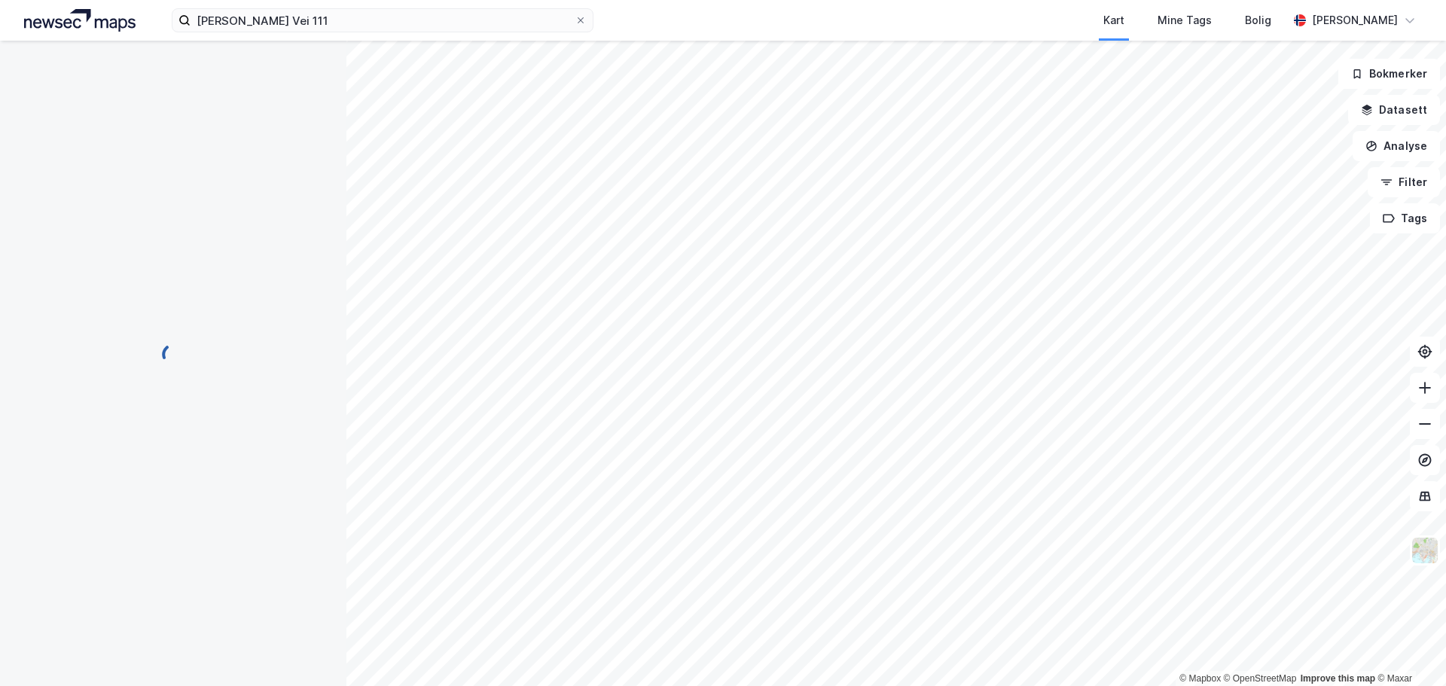
scroll to position [2, 0]
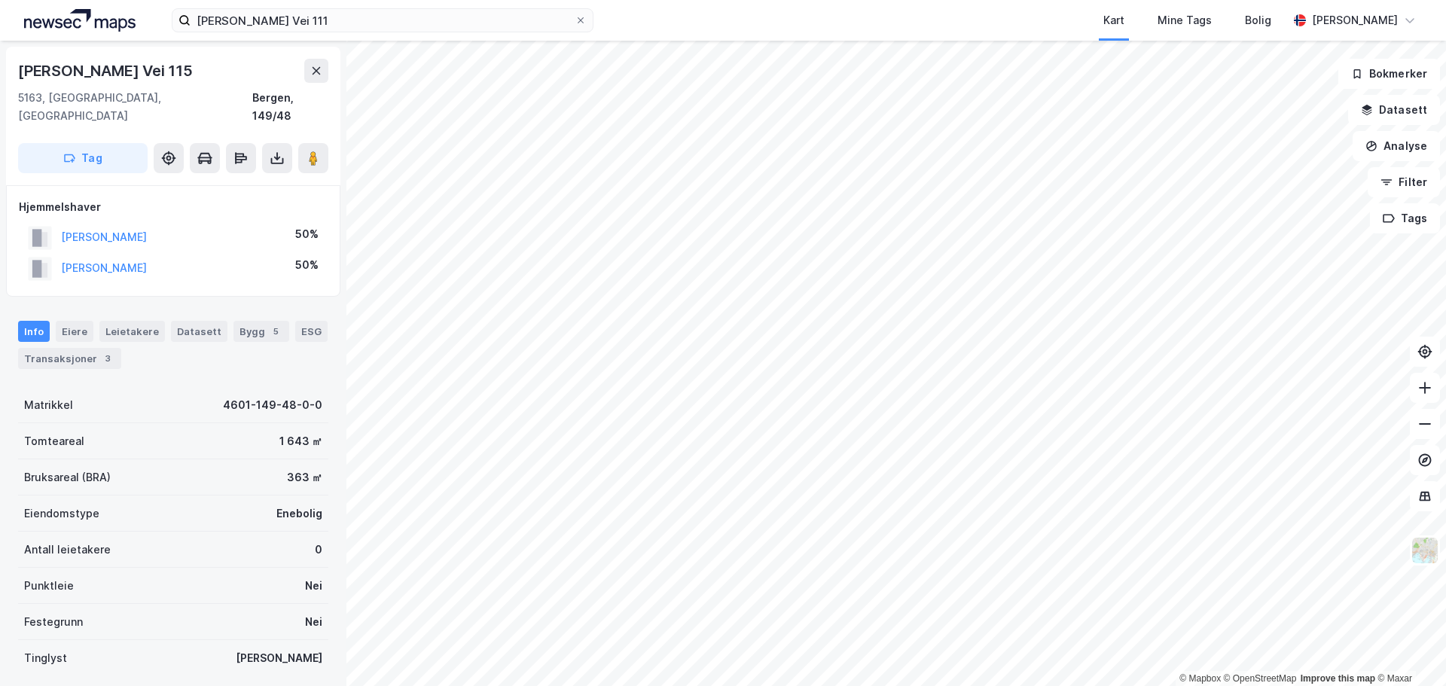
scroll to position [2, 0]
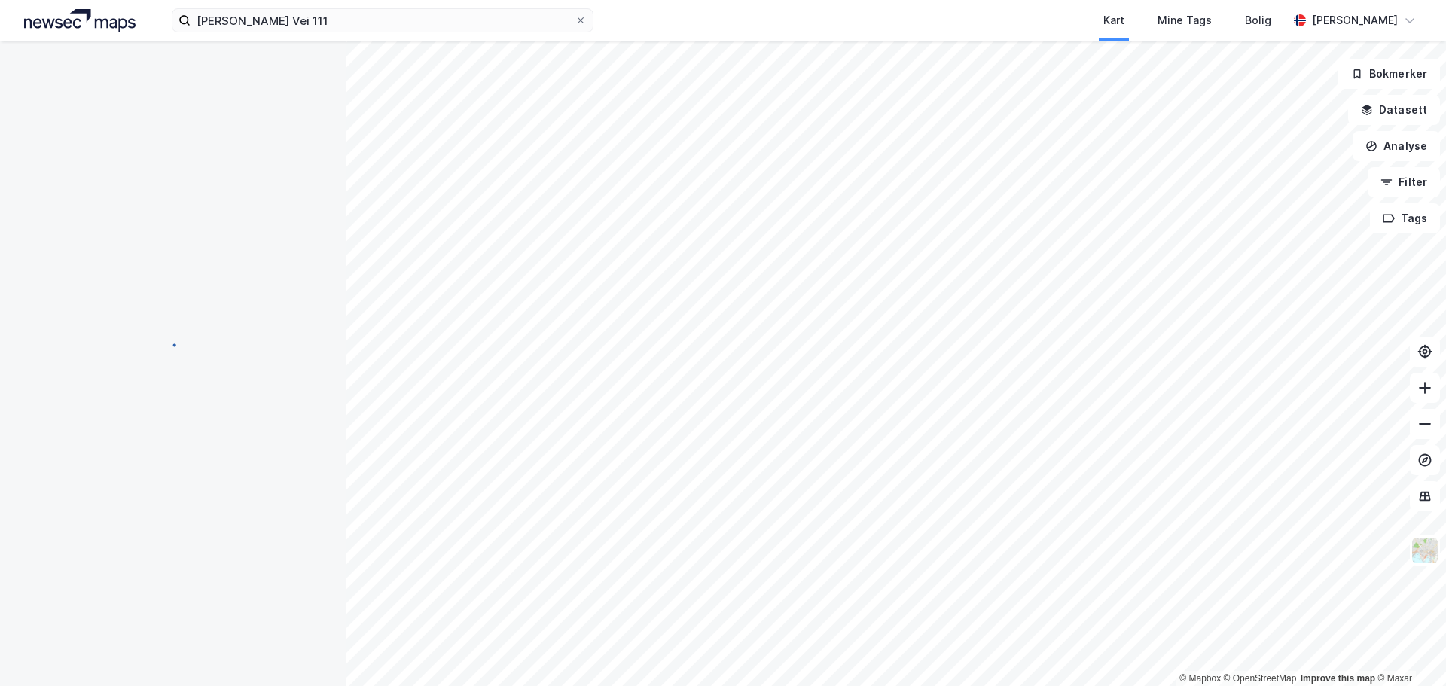
scroll to position [2, 0]
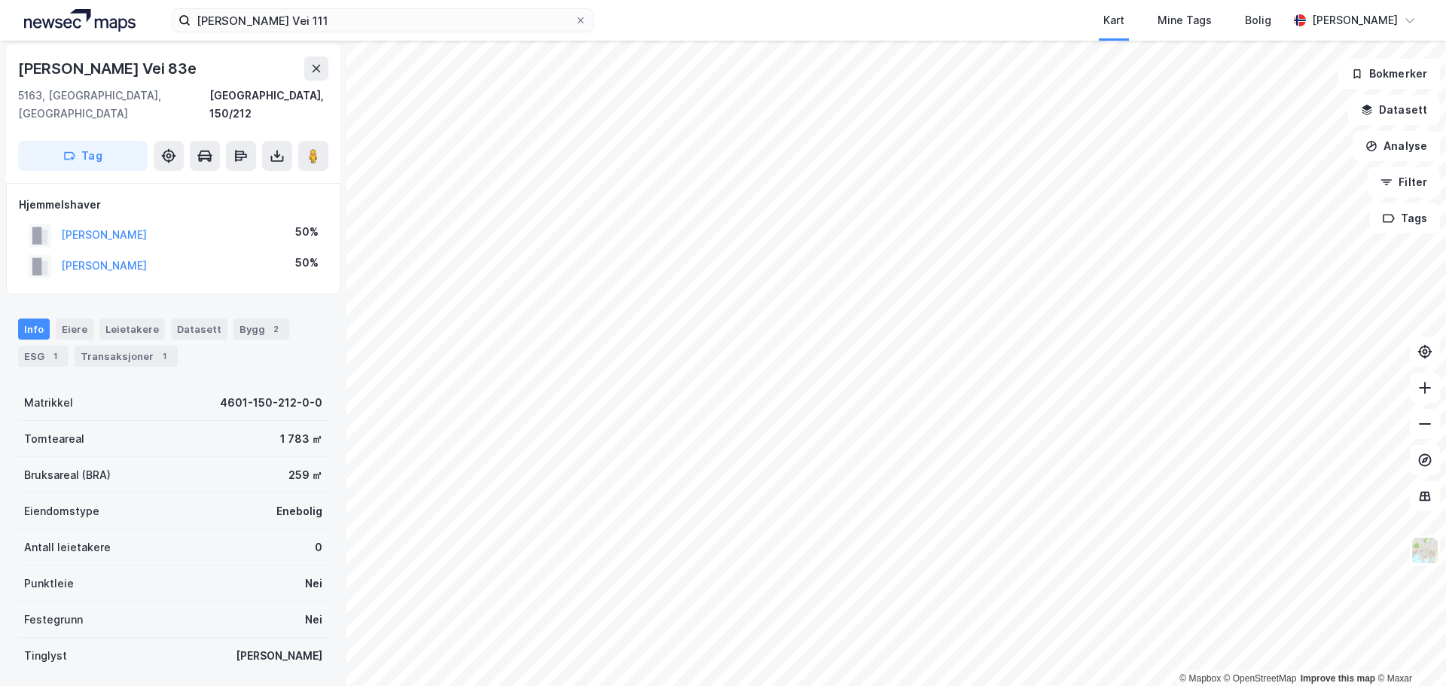
scroll to position [2, 0]
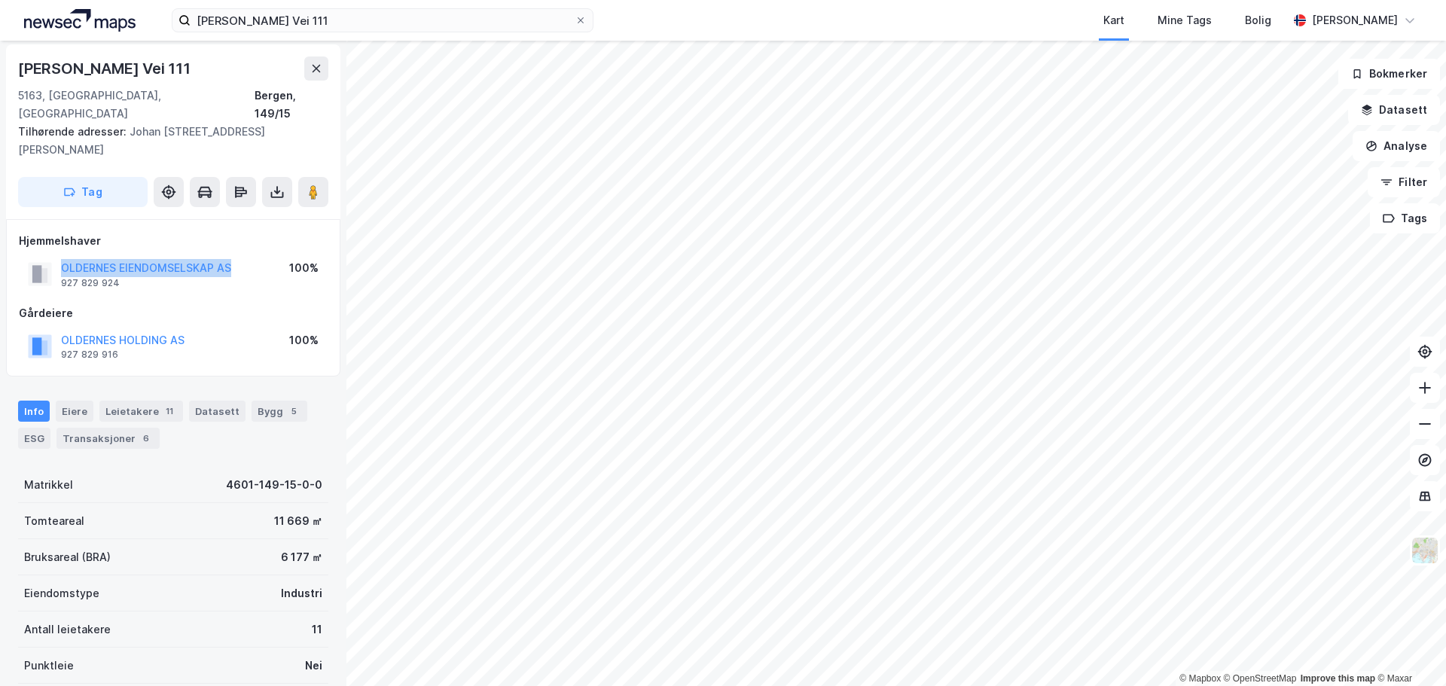
drag, startPoint x: 258, startPoint y: 254, endPoint x: 62, endPoint y: 237, distance: 197.4
click at [62, 237] on div "Hjemmelshaver OLDERNES EIENDOMSELSKAP AS 927 829 924 100%" at bounding box center [173, 262] width 309 height 60
copy button "OLDERNES EIENDOMSELSKAP AS"
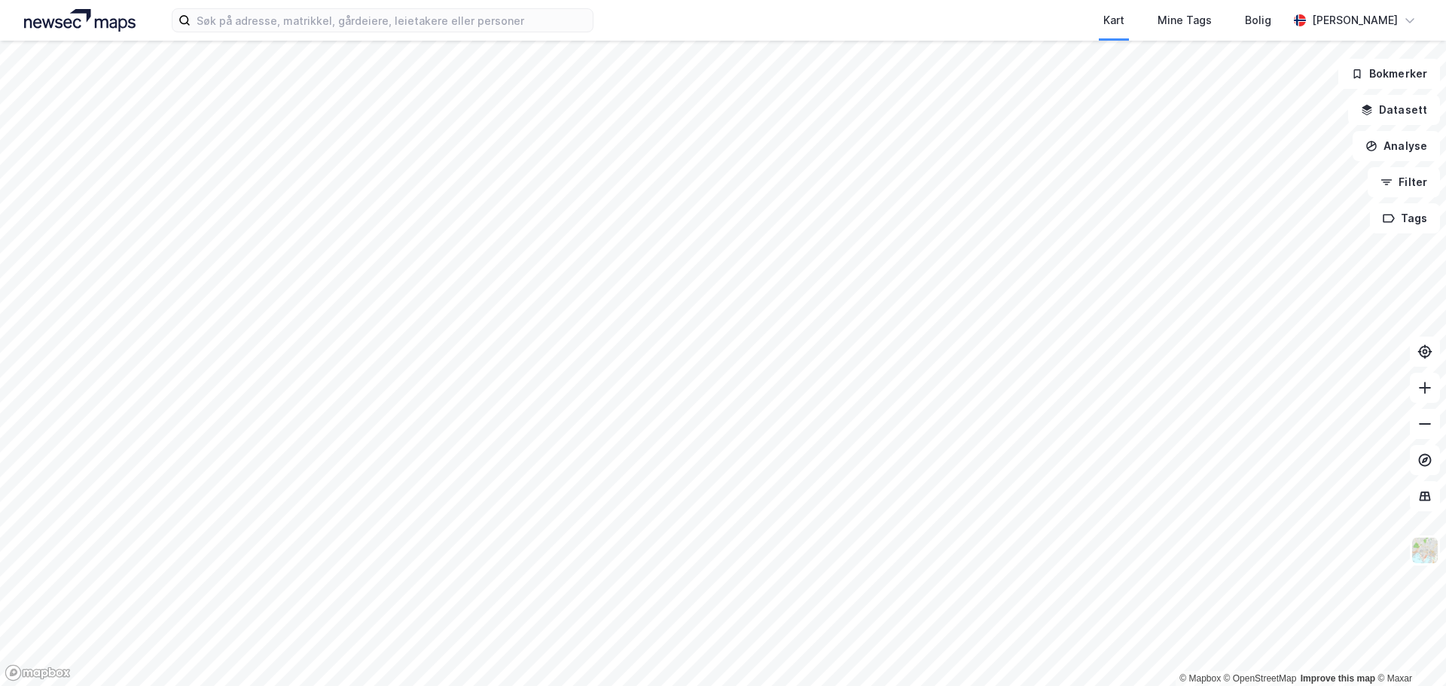
click at [353, 32] on div "Kart Mine Tags Bolig [PERSON_NAME]" at bounding box center [723, 20] width 1446 height 41
click at [355, 23] on input at bounding box center [392, 20] width 402 height 23
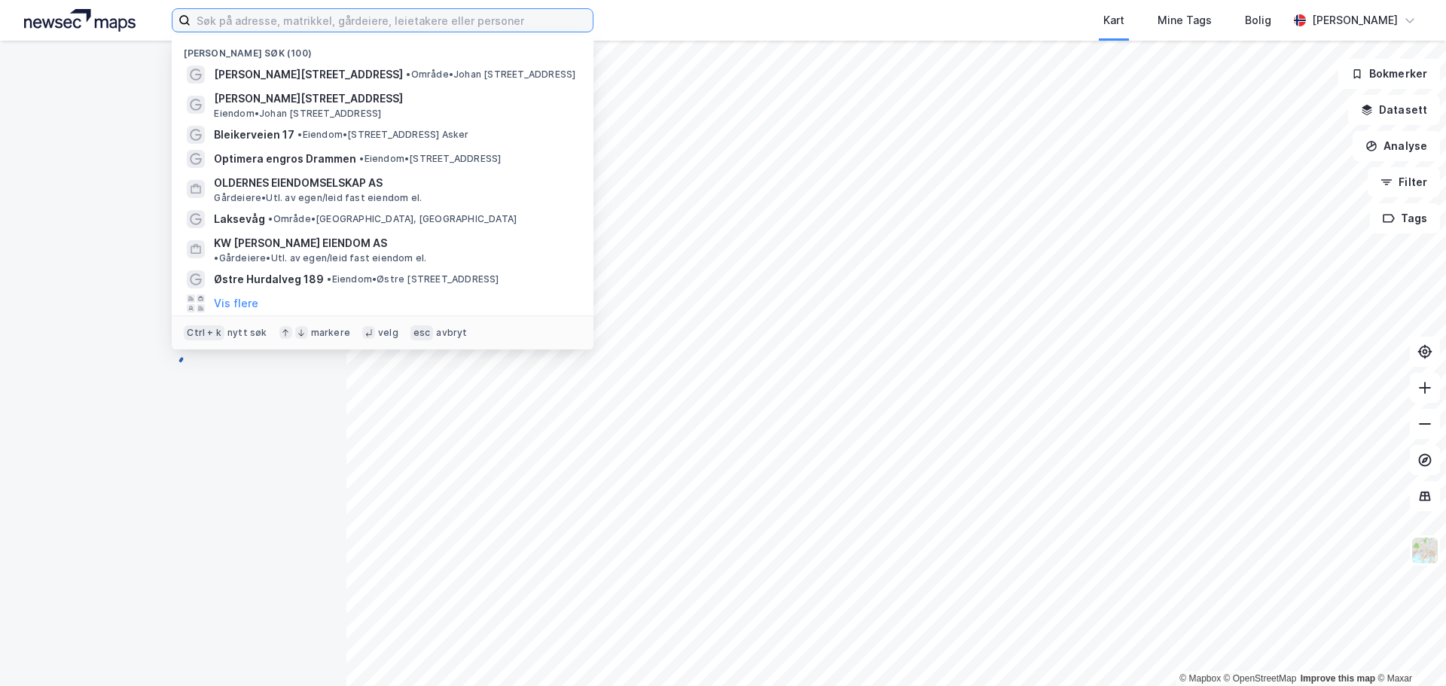
paste input "OLDERNES EIENDOMSELSKAP AS"
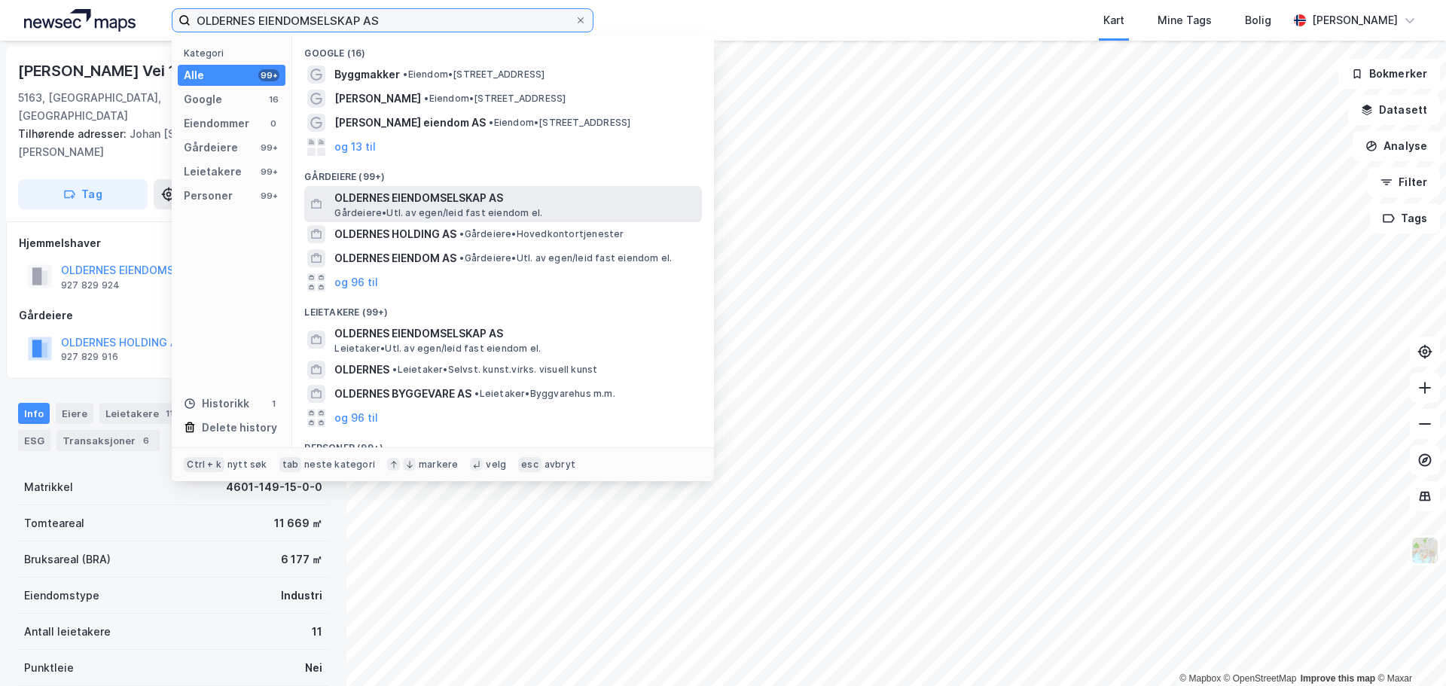
type input "OLDERNES EIENDOMSELSKAP AS"
click at [432, 197] on span "OLDERNES EIENDOMSELSKAP AS" at bounding box center [515, 198] width 362 height 18
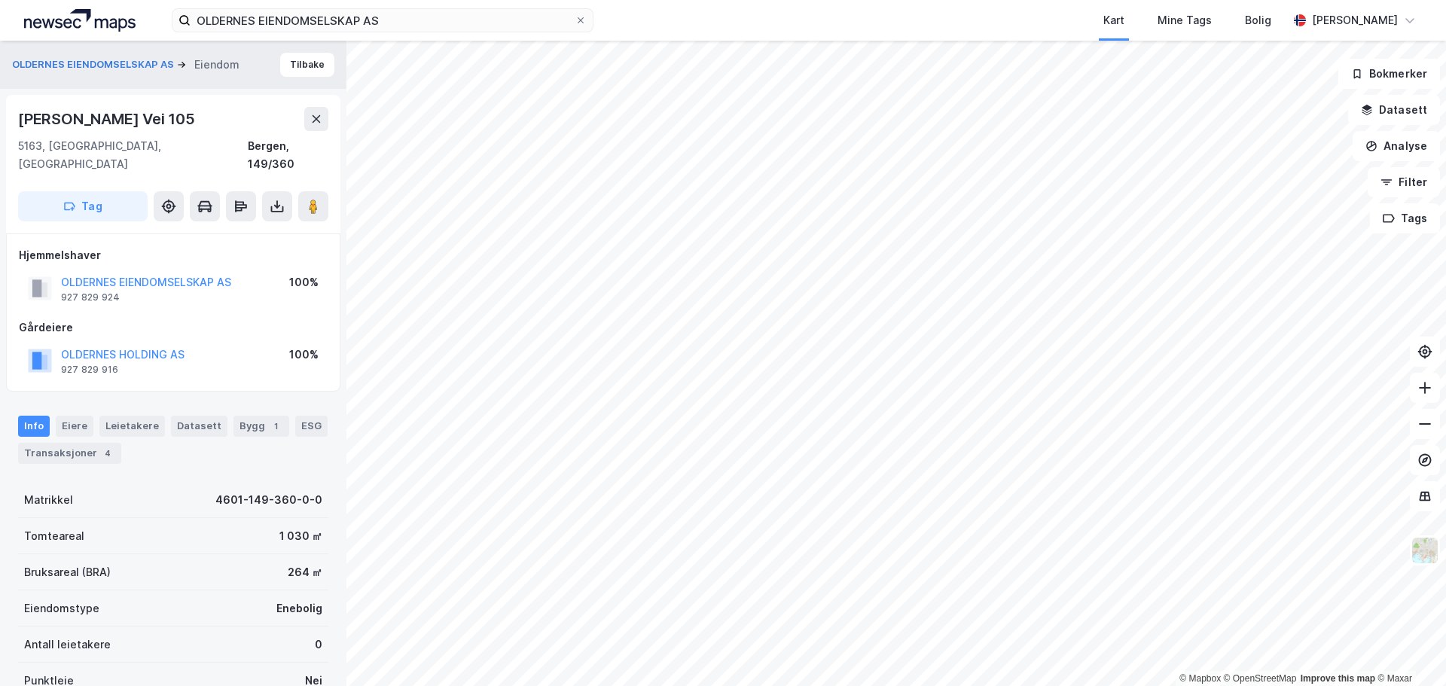
click at [160, 127] on div "[PERSON_NAME] Vei 105" at bounding box center [108, 119] width 180 height 24
copy div "[PERSON_NAME] Vei 105"
